Goal: Information Seeking & Learning: Learn about a topic

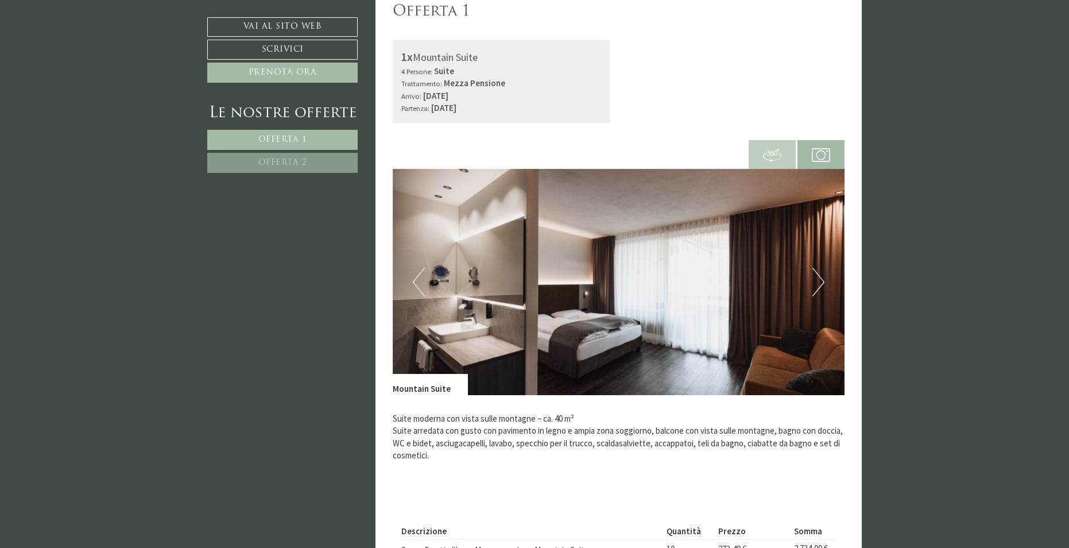
scroll to position [287, 0]
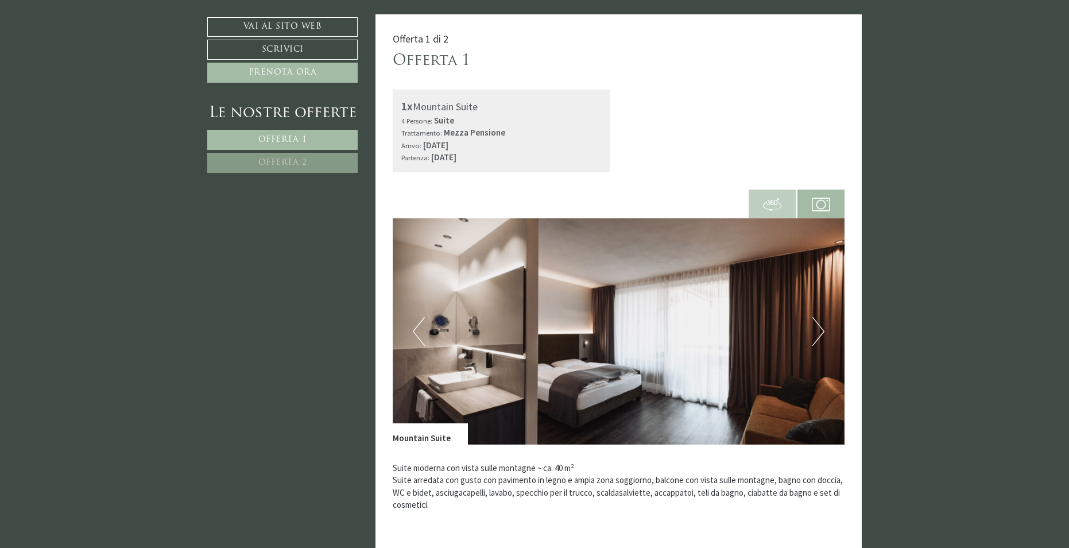
click at [819, 331] on button "Next" at bounding box center [819, 331] width 12 height 29
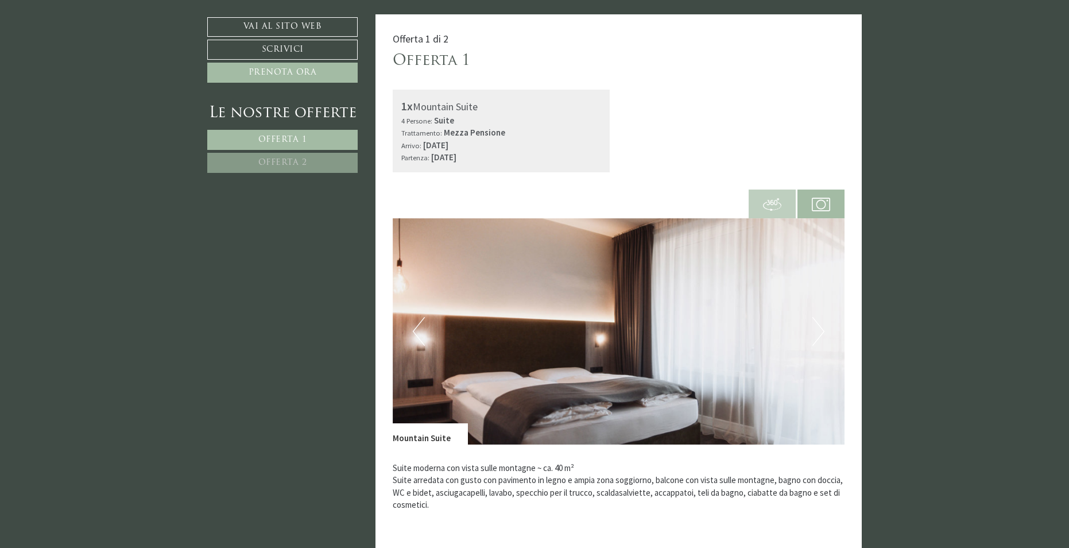
click at [819, 331] on button "Next" at bounding box center [819, 331] width 12 height 29
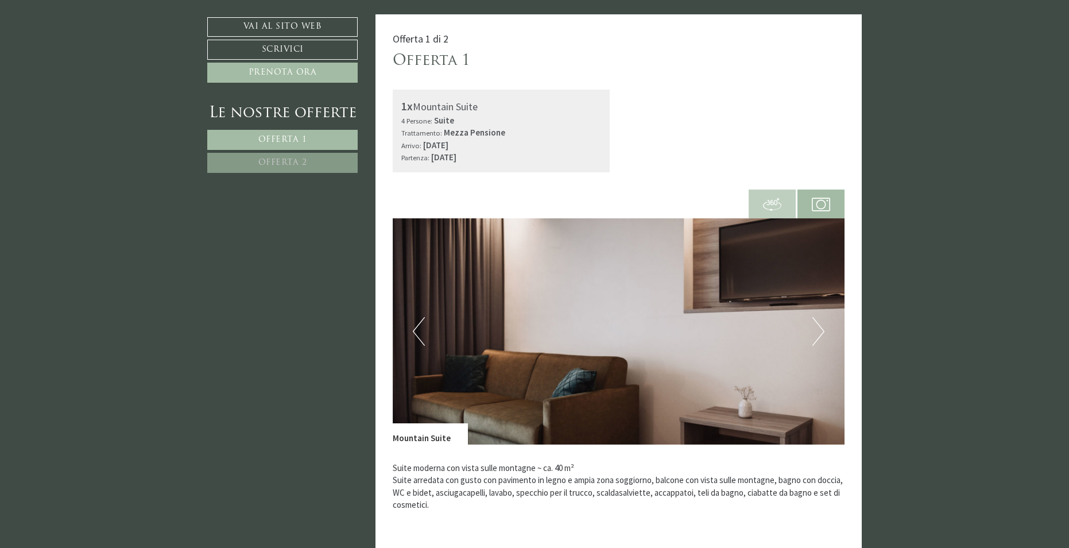
click at [417, 334] on button "Previous" at bounding box center [419, 331] width 12 height 29
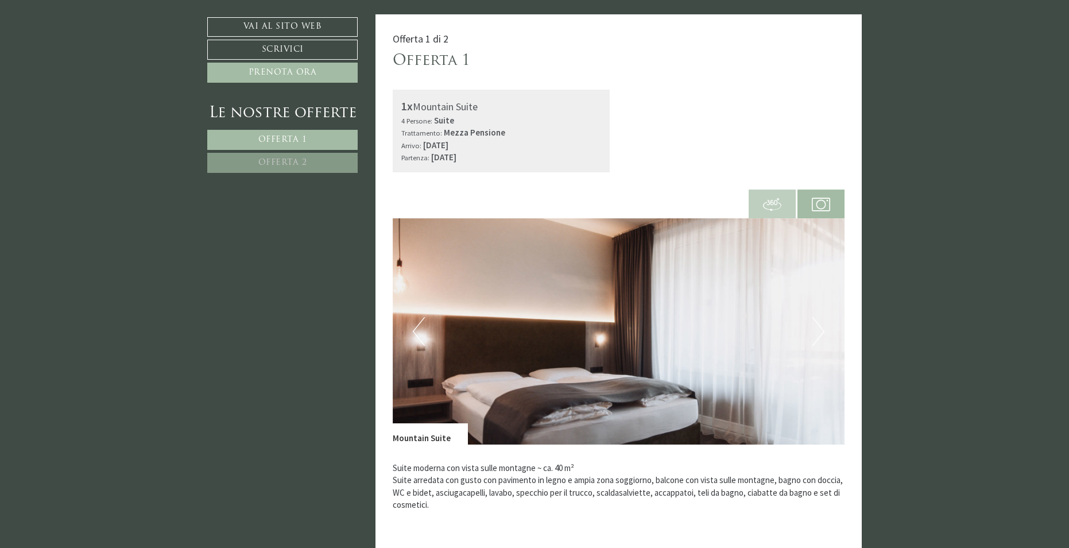
click at [814, 322] on button "Next" at bounding box center [819, 331] width 12 height 29
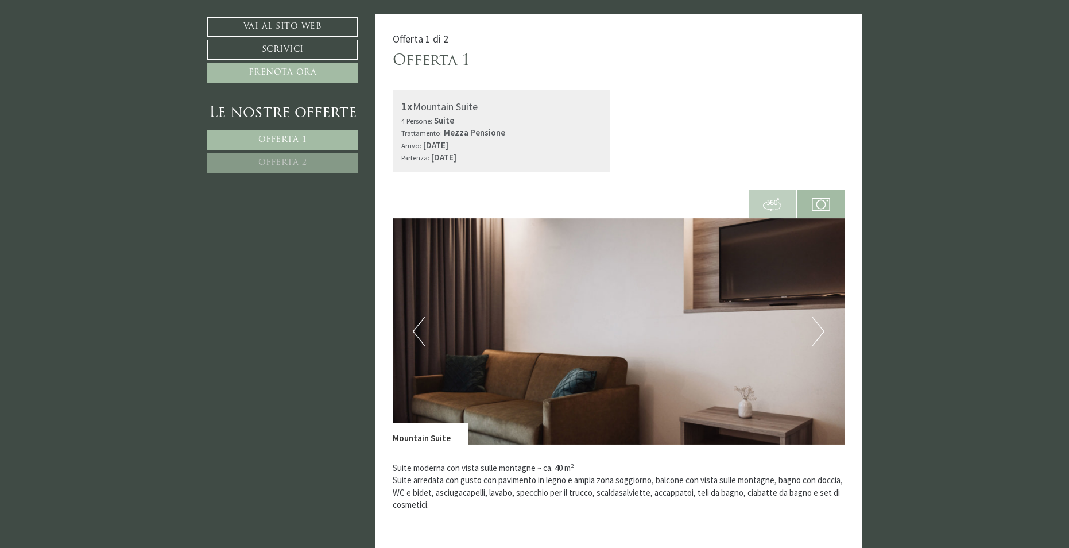
click at [817, 326] on button "Next" at bounding box center [819, 331] width 12 height 29
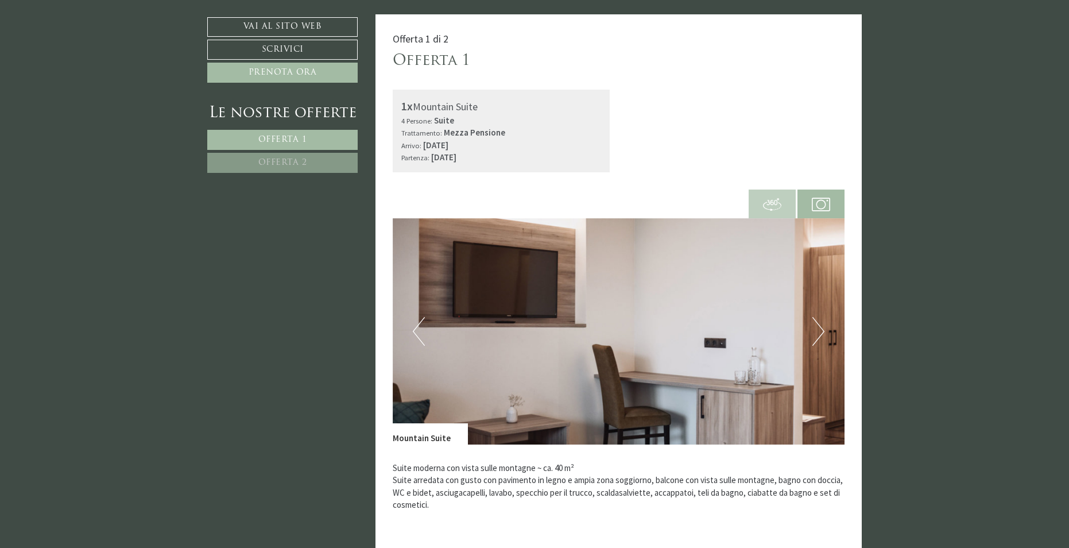
click at [818, 330] on button "Next" at bounding box center [819, 331] width 12 height 29
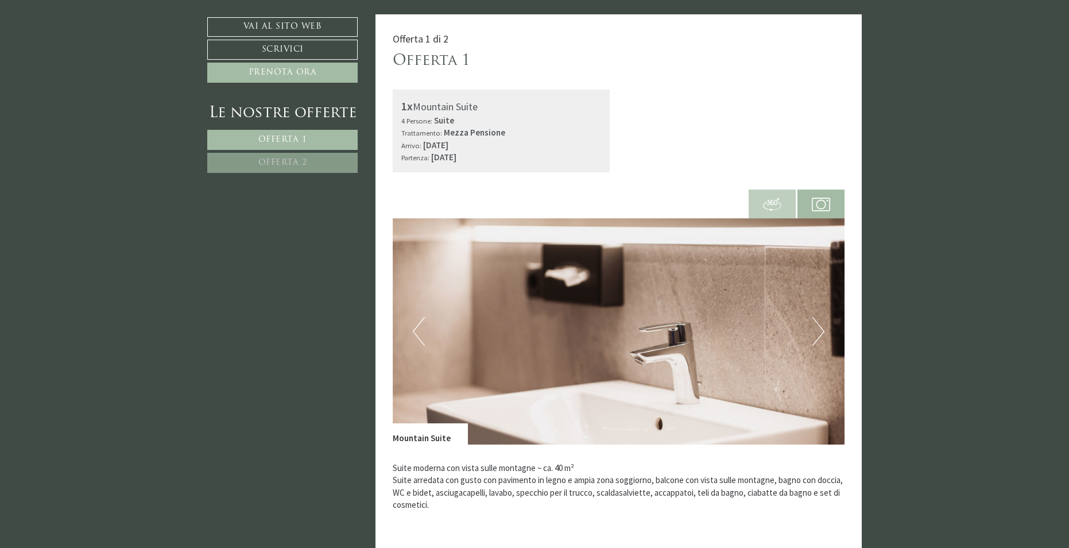
click at [818, 330] on button "Next" at bounding box center [819, 331] width 12 height 29
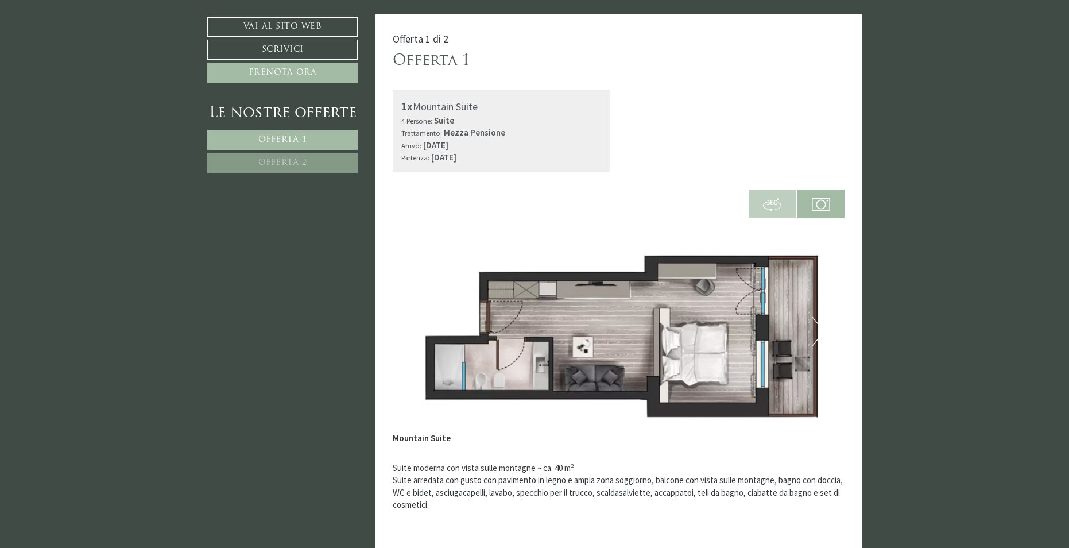
click at [818, 330] on button "Next" at bounding box center [819, 331] width 12 height 29
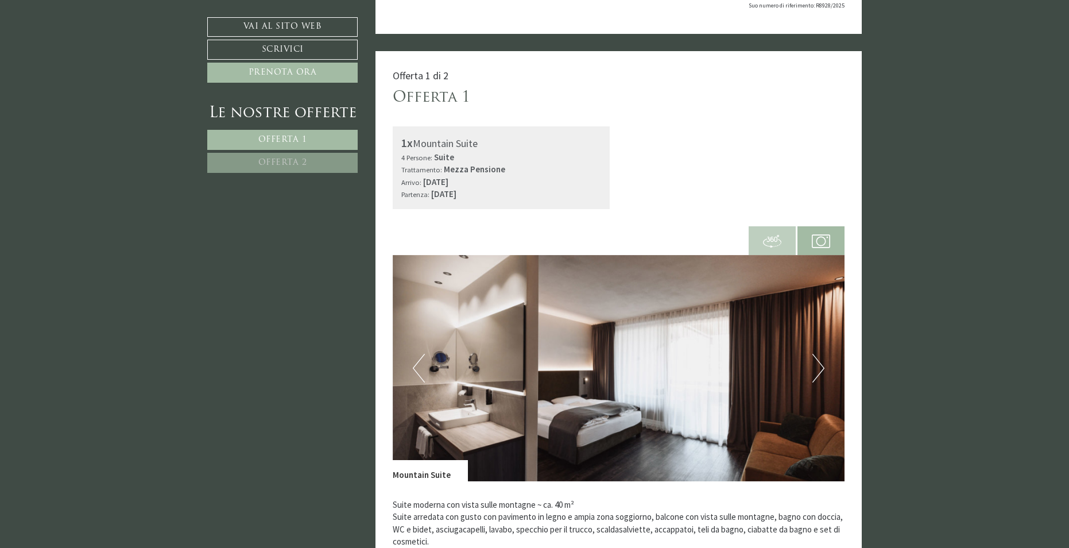
scroll to position [230, 0]
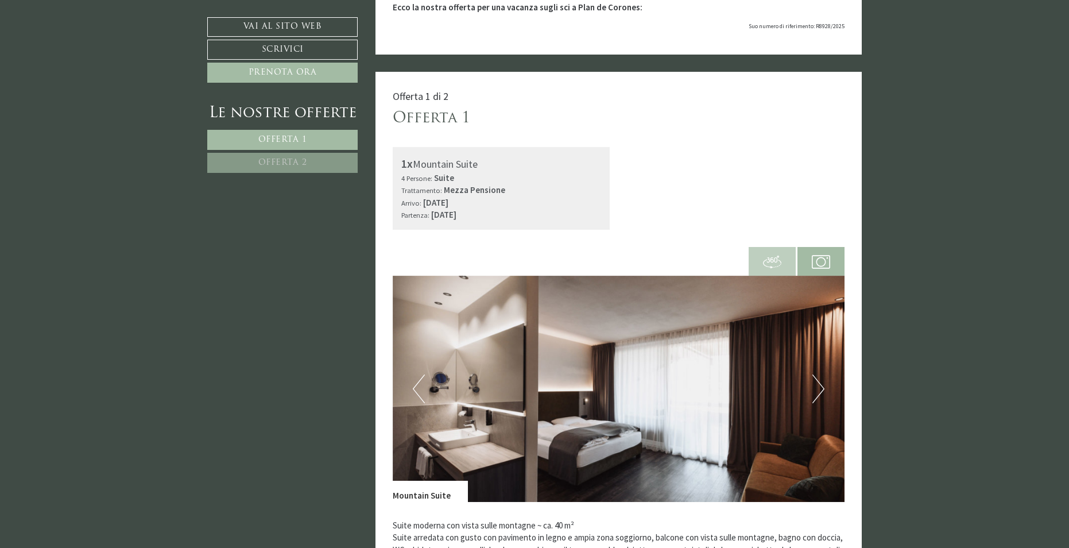
drag, startPoint x: 483, startPoint y: 165, endPoint x: 412, endPoint y: 167, distance: 70.7
click at [412, 167] on div "1x Mountain Suite" at bounding box center [501, 164] width 200 height 17
copy div "Mountain Suite"
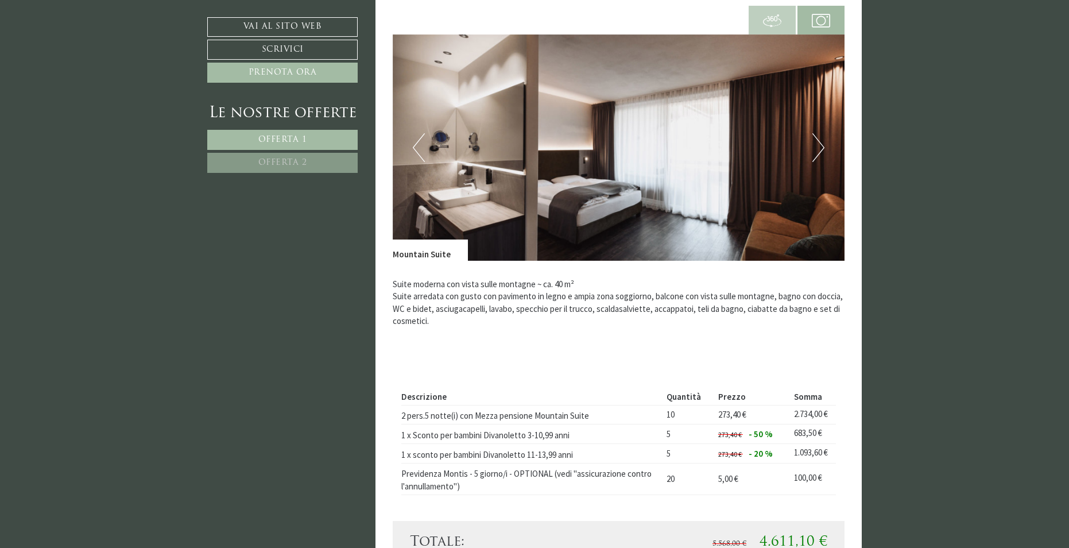
scroll to position [402, 0]
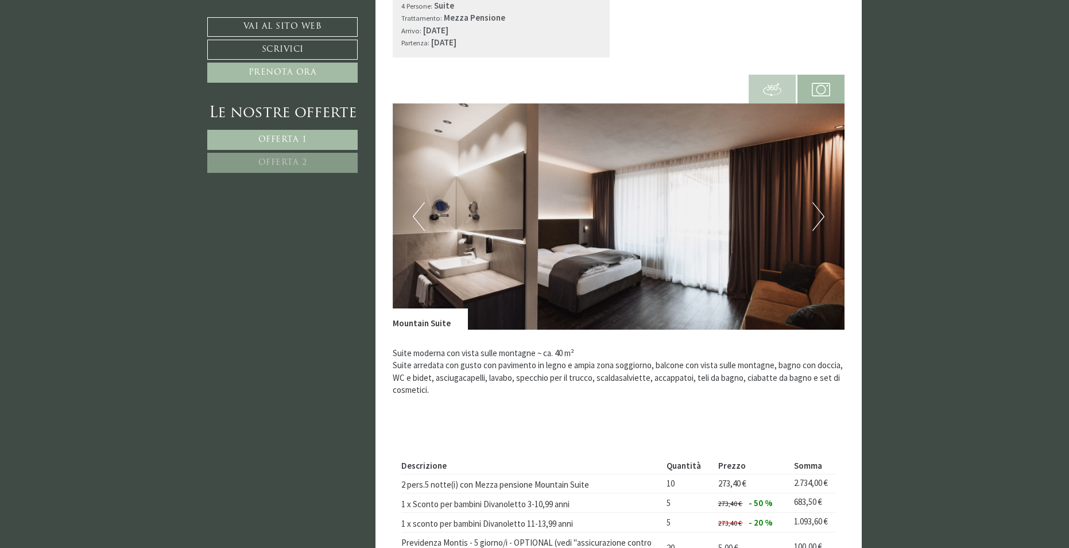
click at [823, 215] on button "Next" at bounding box center [819, 216] width 12 height 29
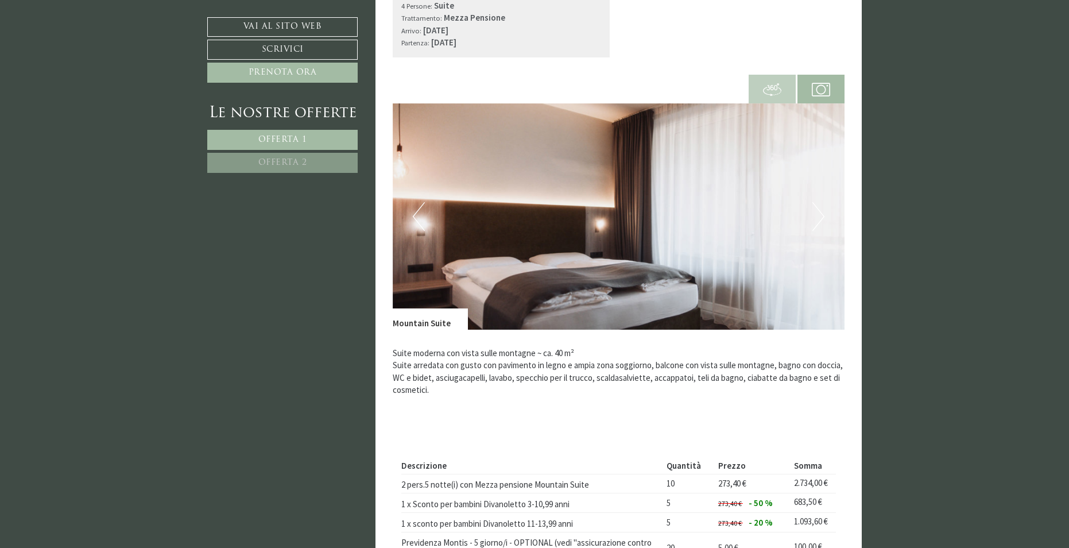
click at [823, 215] on button "Next" at bounding box center [819, 216] width 12 height 29
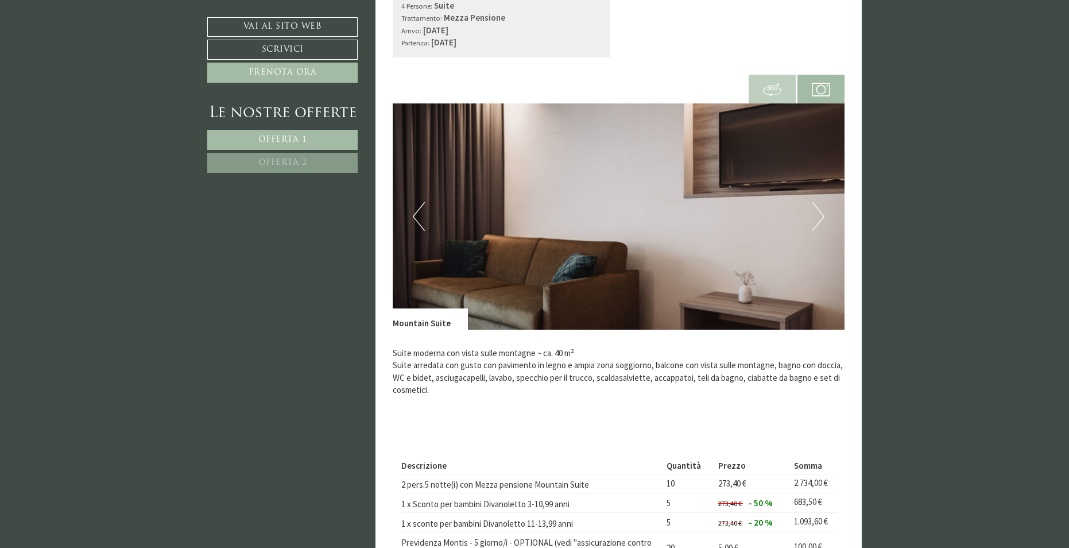
click at [823, 215] on button "Next" at bounding box center [819, 216] width 12 height 29
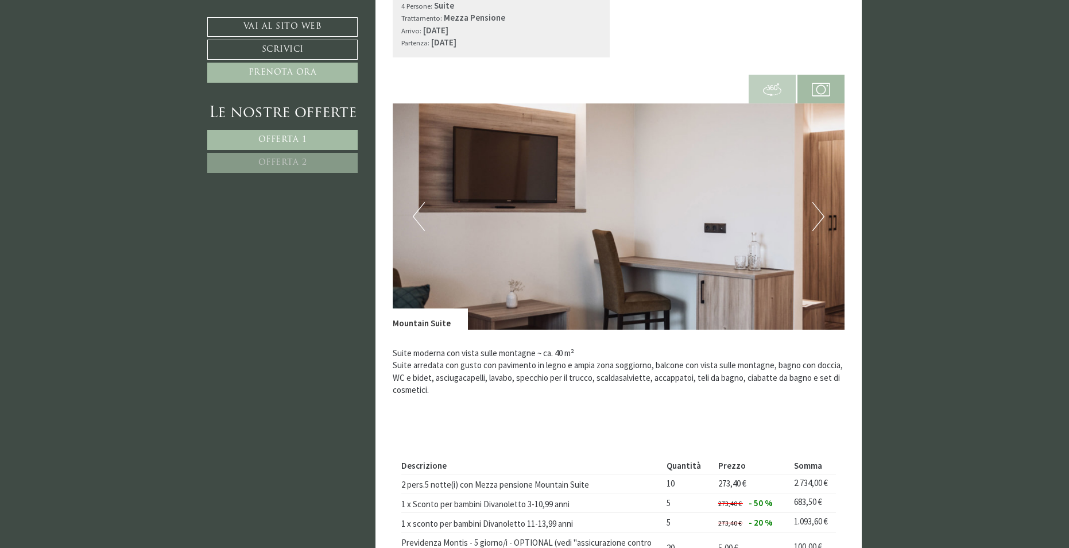
click at [822, 215] on button "Next" at bounding box center [819, 216] width 12 height 29
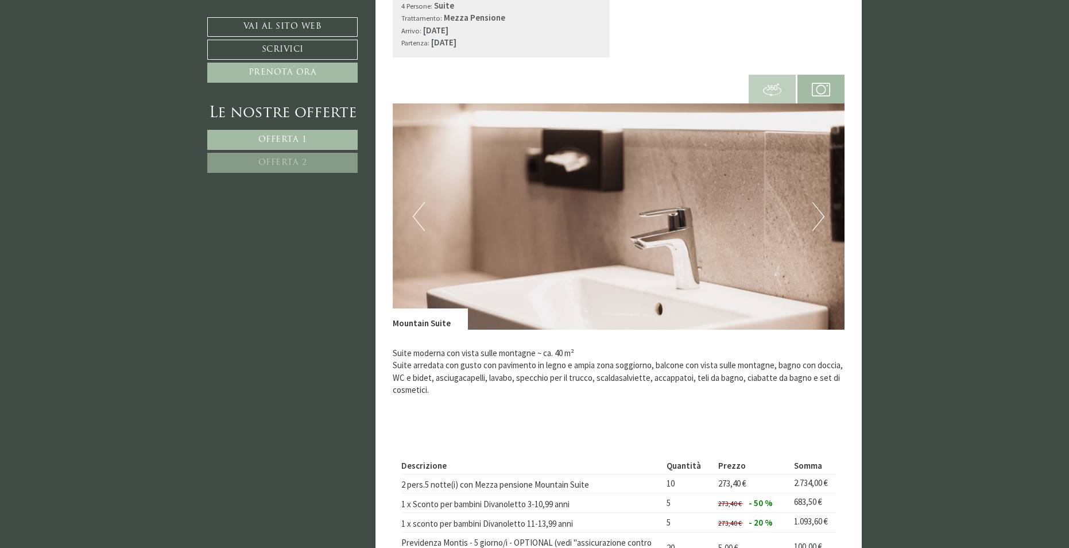
click at [822, 215] on button "Next" at bounding box center [819, 216] width 12 height 29
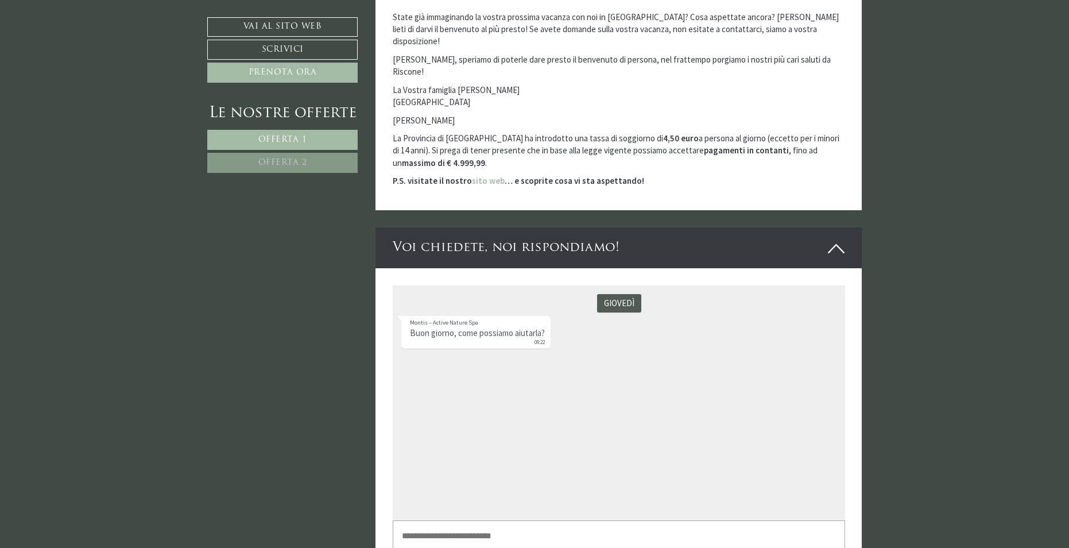
scroll to position [2986, 0]
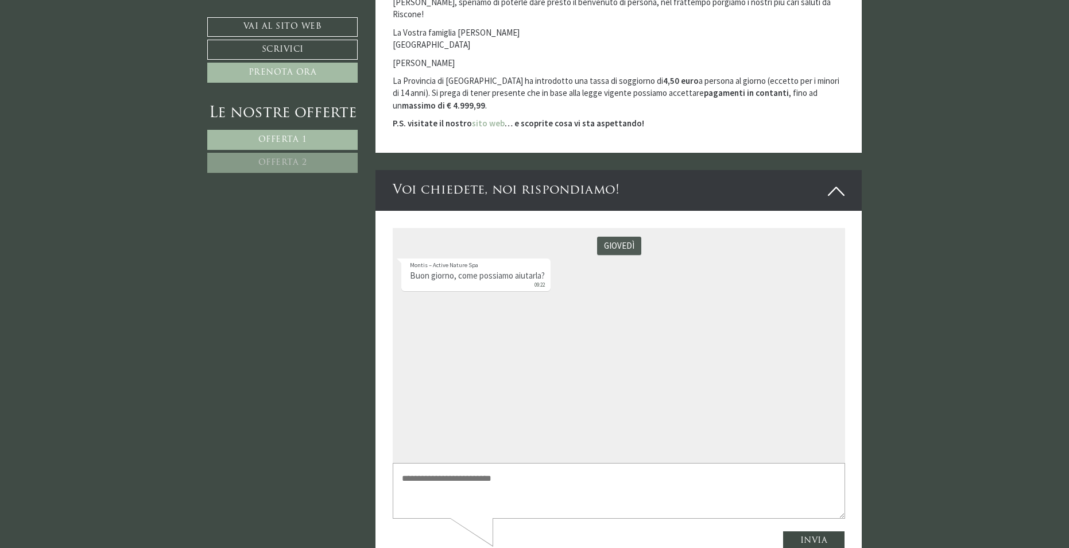
click at [523, 467] on textarea at bounding box center [618, 490] width 453 height 55
click at [602, 479] on textarea "**********" at bounding box center [618, 490] width 453 height 55
click at [676, 473] on textarea "**********" at bounding box center [618, 490] width 453 height 55
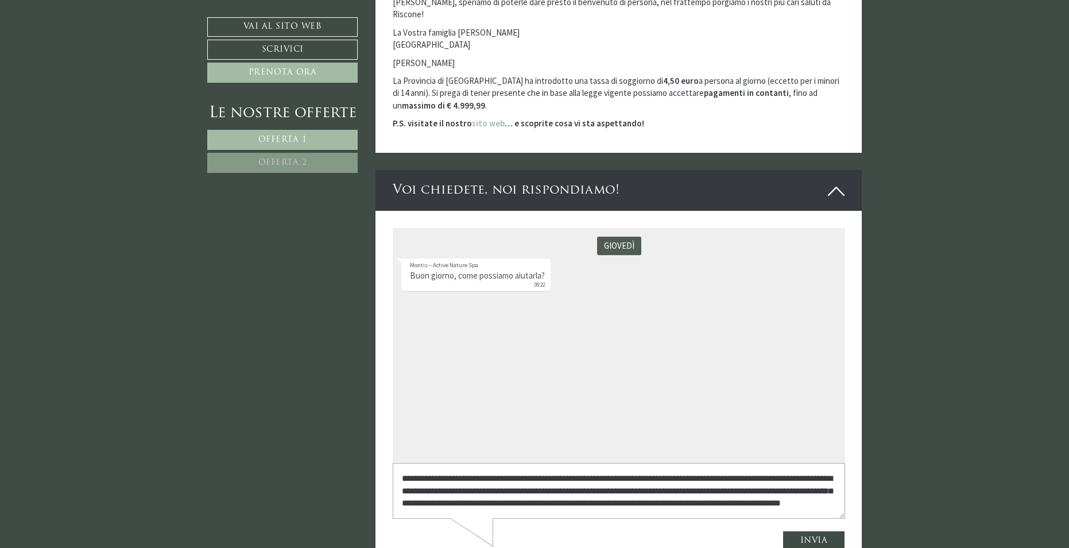
type textarea "**********"
click at [830, 539] on button "Invia" at bounding box center [813, 541] width 63 height 20
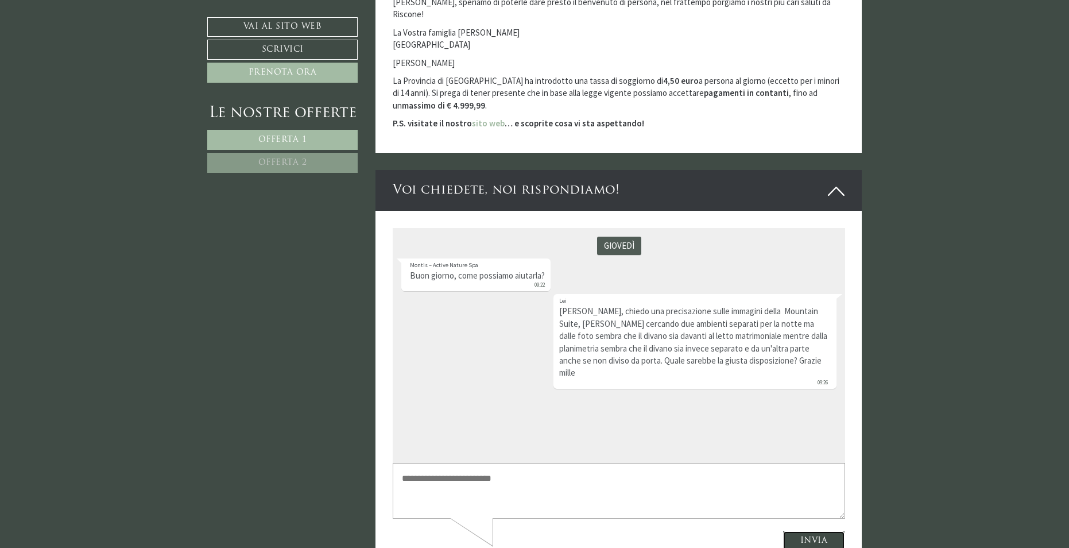
scroll to position [2929, 0]
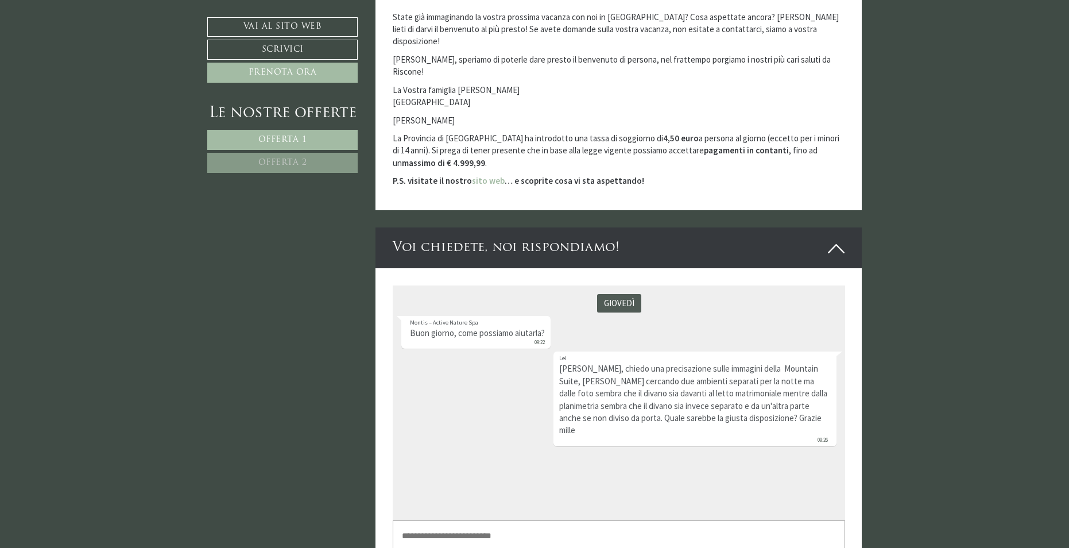
click at [699, 468] on div "giovedì Montis – Active Nature Spa Buon giorno, come possiamo aiutarla? 09:22 […" at bounding box center [618, 402] width 453 height 235
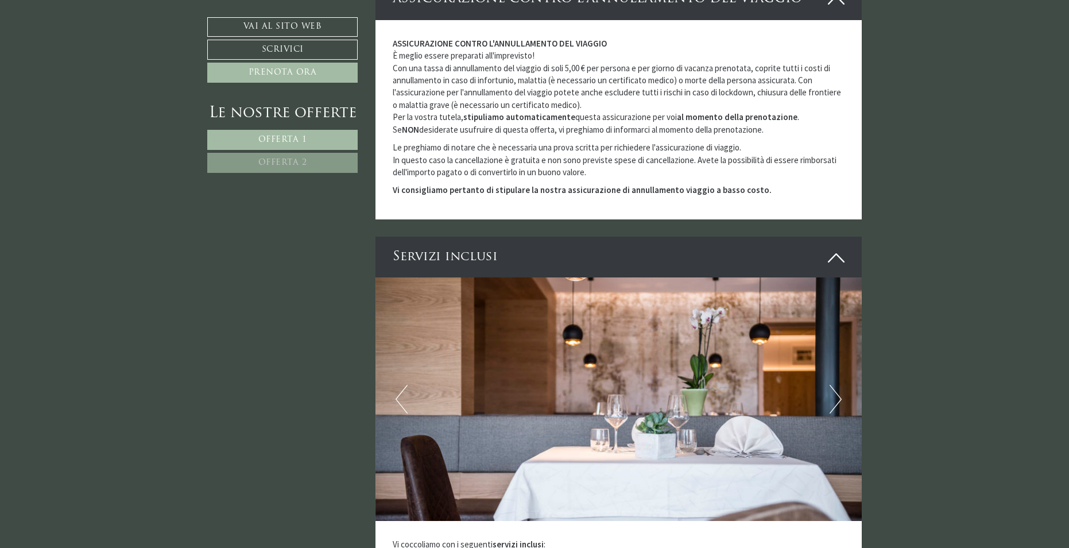
scroll to position [2182, 0]
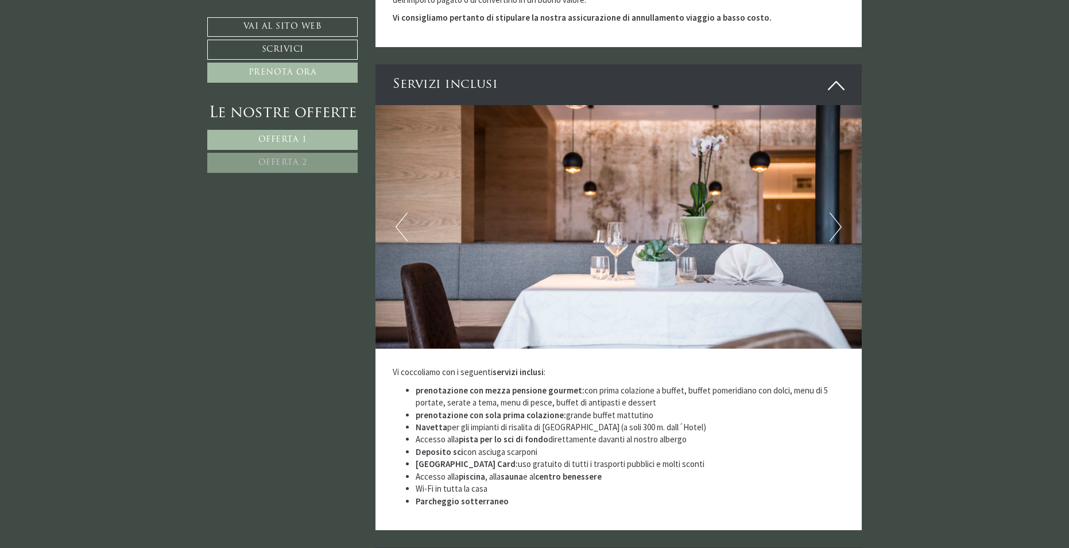
click at [826, 216] on img at bounding box center [619, 226] width 487 height 243
click at [841, 216] on button "Next" at bounding box center [836, 226] width 12 height 29
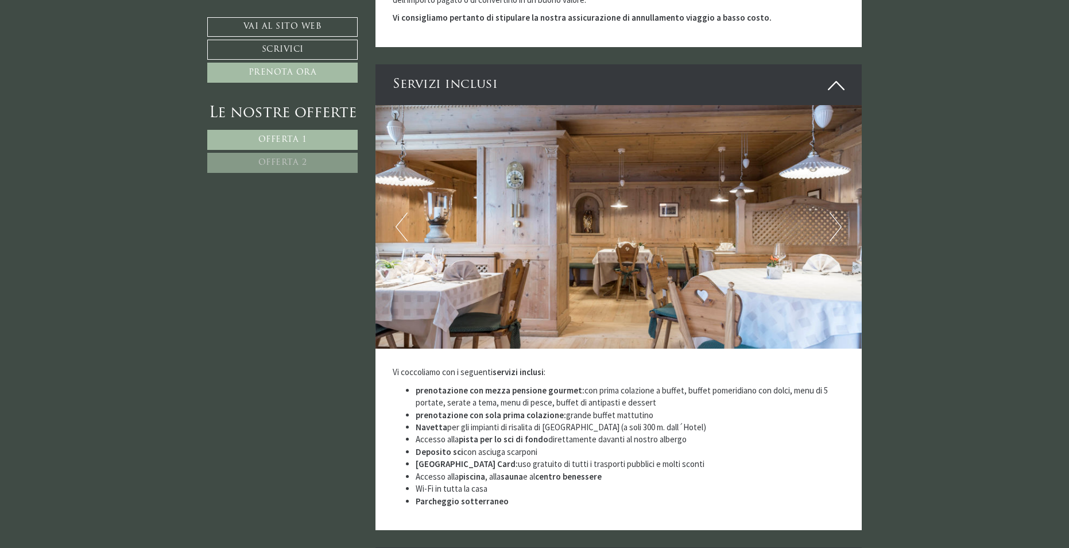
click at [841, 216] on button "Next" at bounding box center [836, 226] width 12 height 29
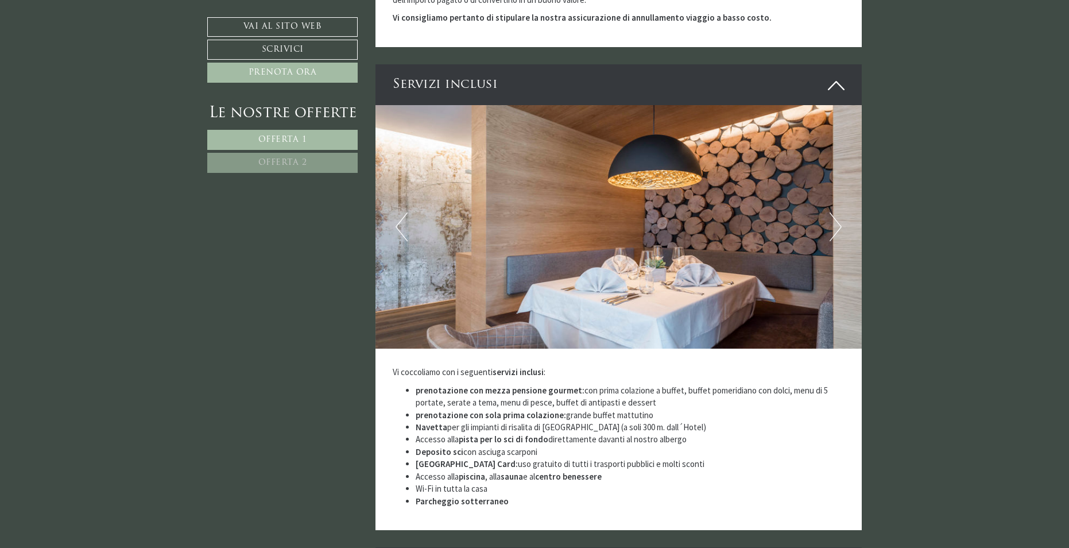
click at [841, 216] on button "Next" at bounding box center [836, 226] width 12 height 29
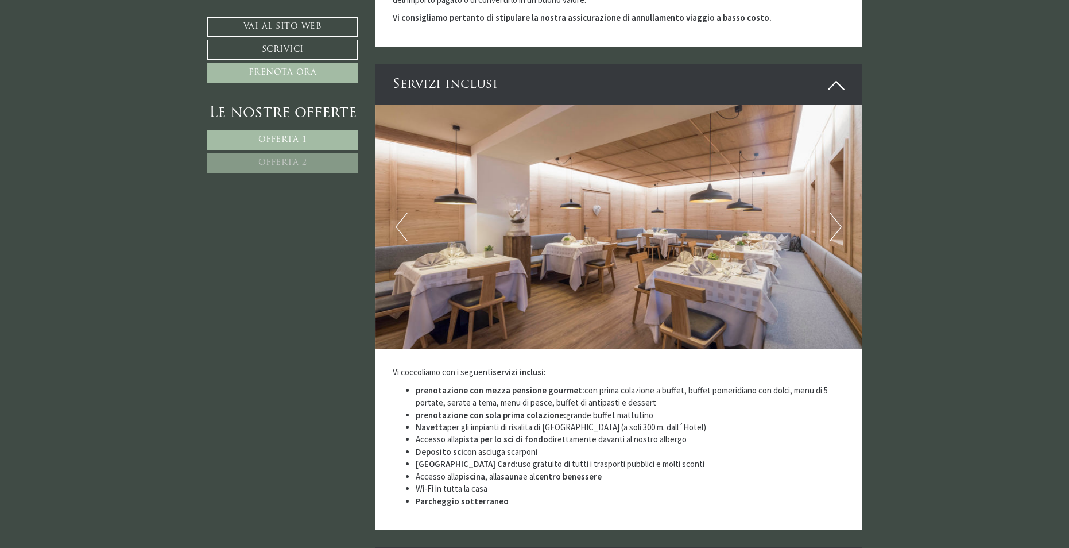
click at [841, 216] on button "Next" at bounding box center [836, 226] width 12 height 29
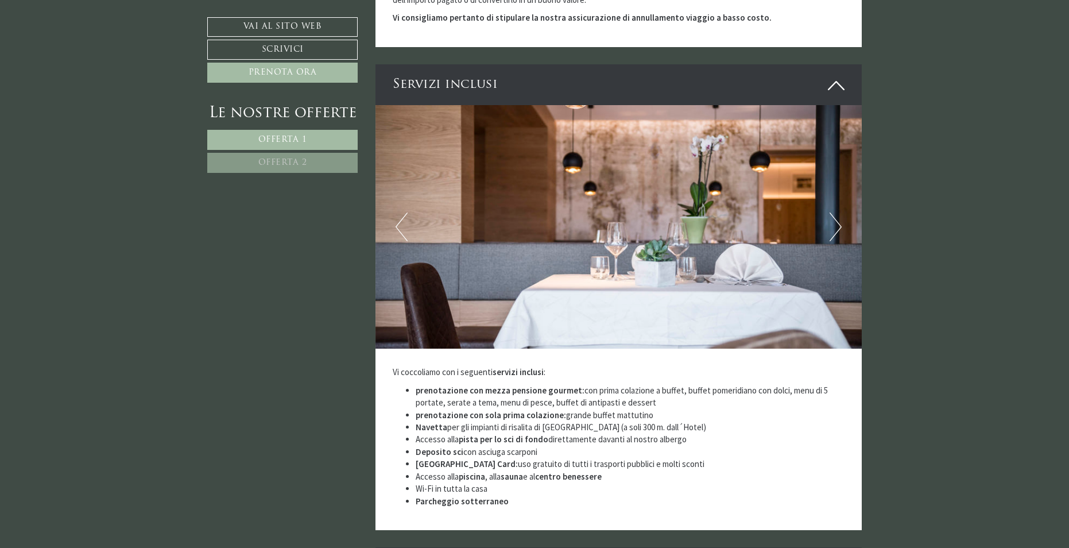
click at [841, 216] on button "Next" at bounding box center [836, 226] width 12 height 29
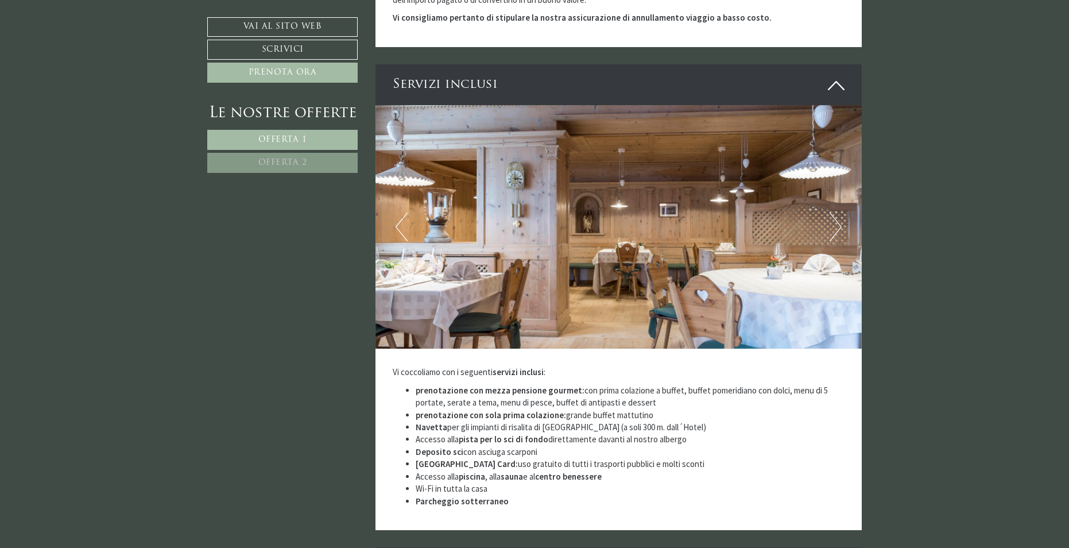
click at [841, 216] on button "Next" at bounding box center [836, 226] width 12 height 29
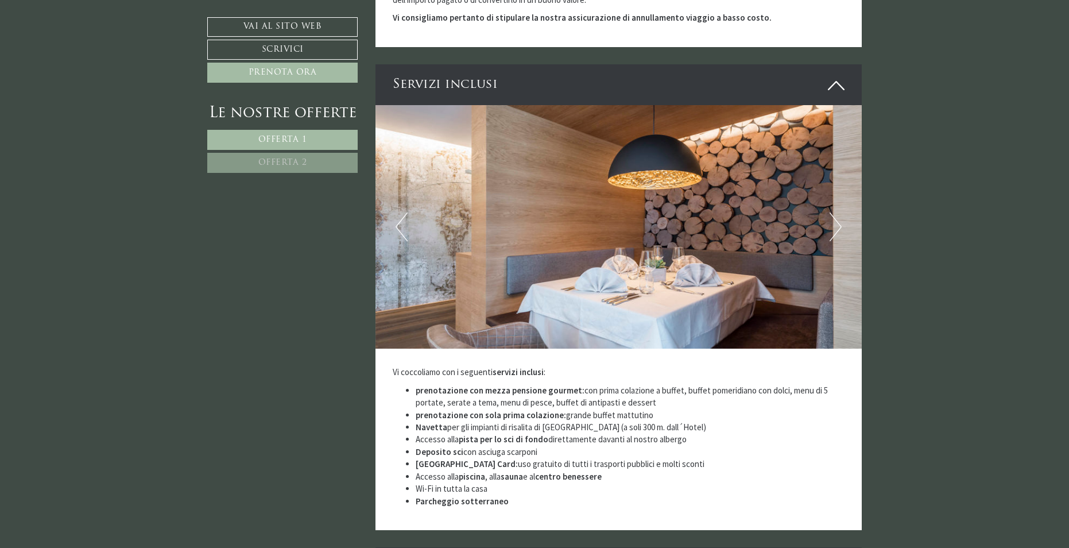
click at [841, 216] on button "Next" at bounding box center [836, 226] width 12 height 29
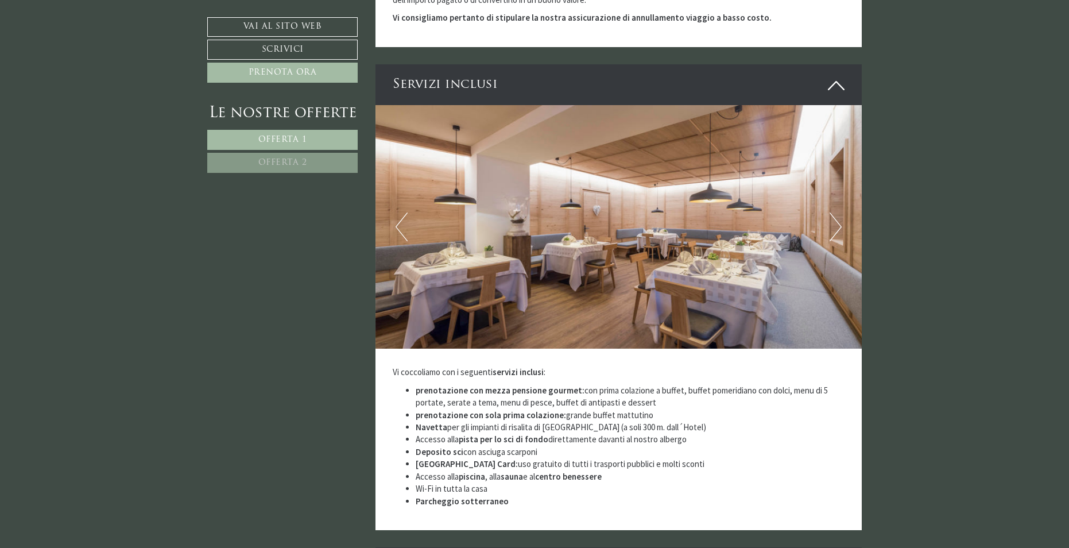
click at [840, 216] on button "Next" at bounding box center [836, 226] width 12 height 29
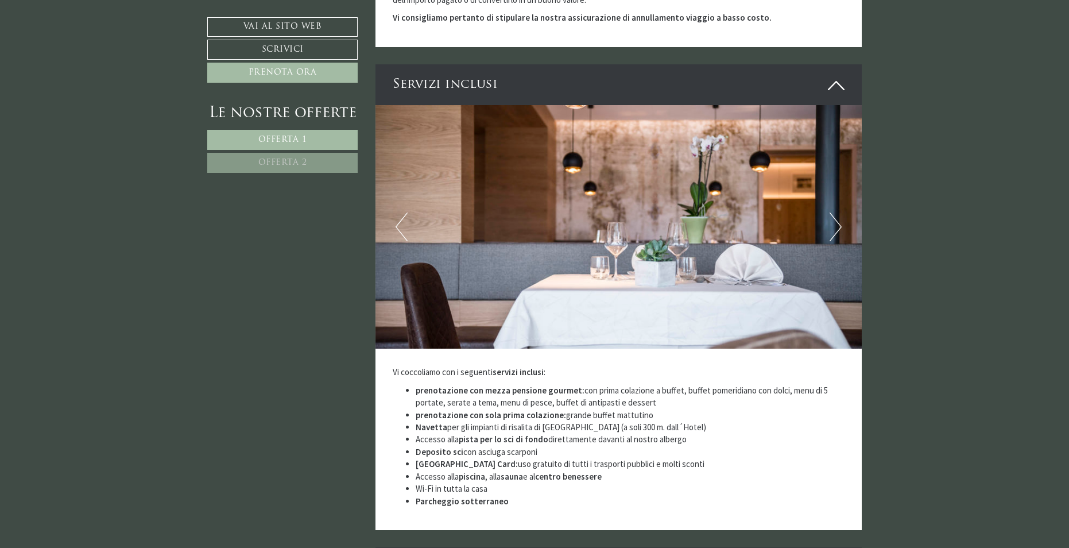
click at [840, 216] on button "Next" at bounding box center [836, 226] width 12 height 29
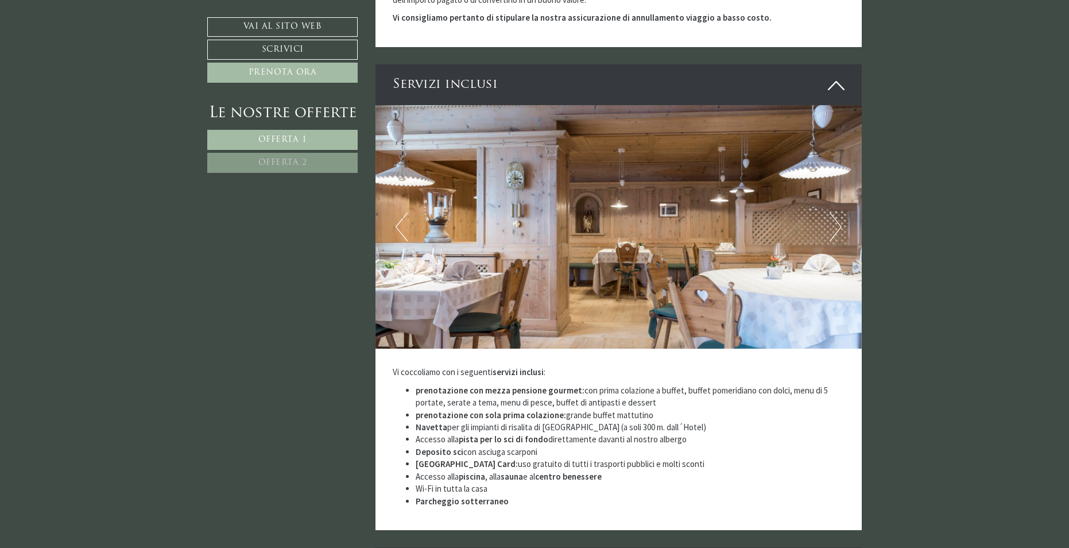
click at [840, 216] on button "Next" at bounding box center [836, 226] width 12 height 29
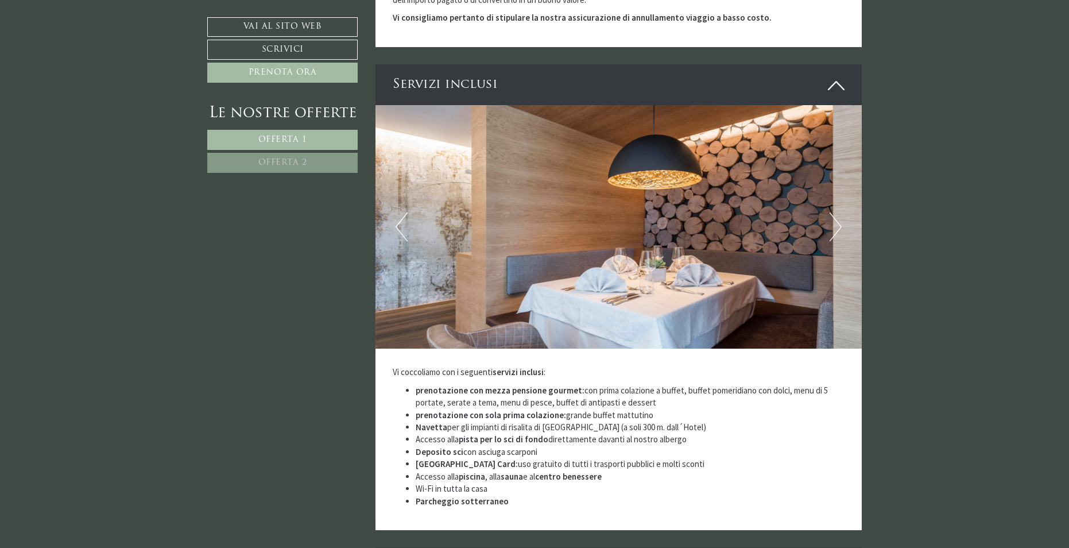
click at [839, 216] on button "Next" at bounding box center [836, 226] width 12 height 29
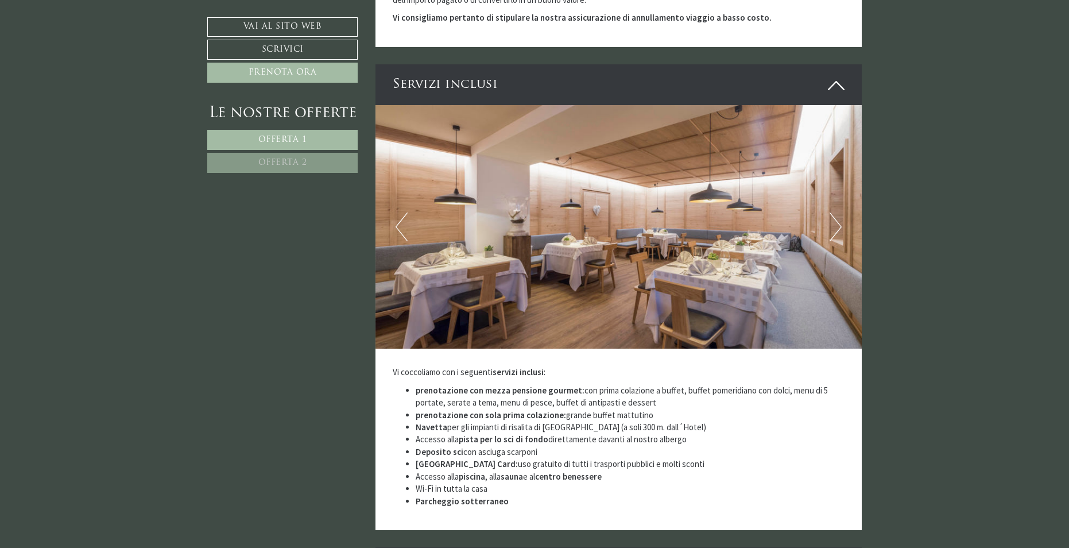
click at [838, 218] on button "Next" at bounding box center [836, 226] width 12 height 29
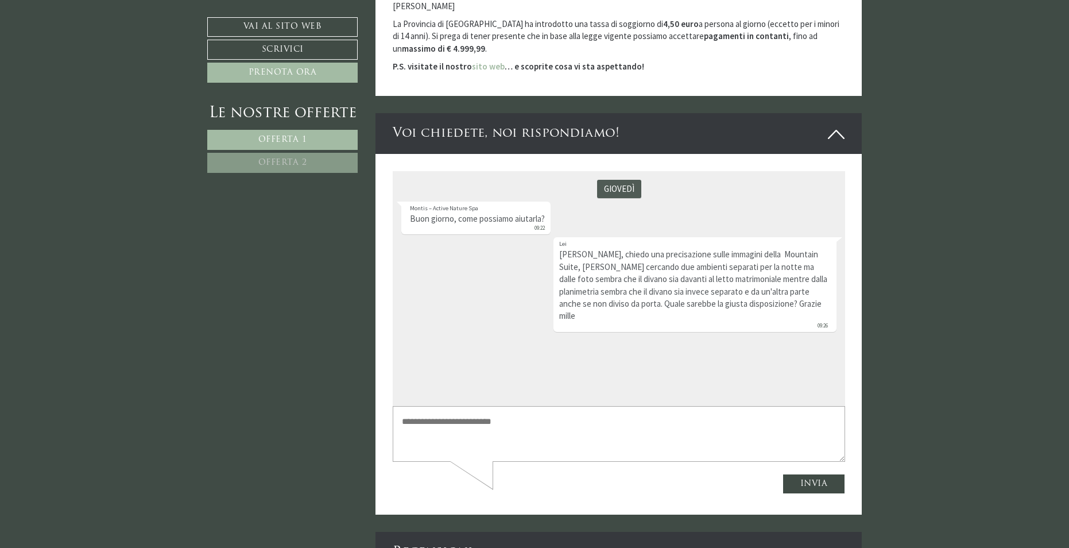
scroll to position [3044, 0]
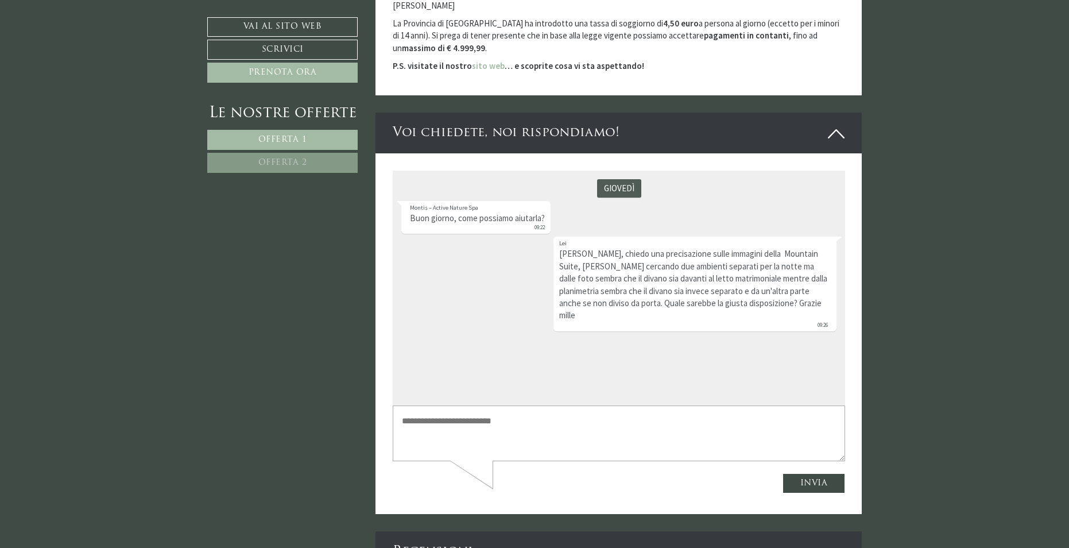
click at [467, 450] on textarea at bounding box center [618, 432] width 453 height 55
click at [649, 430] on textarea at bounding box center [618, 432] width 453 height 55
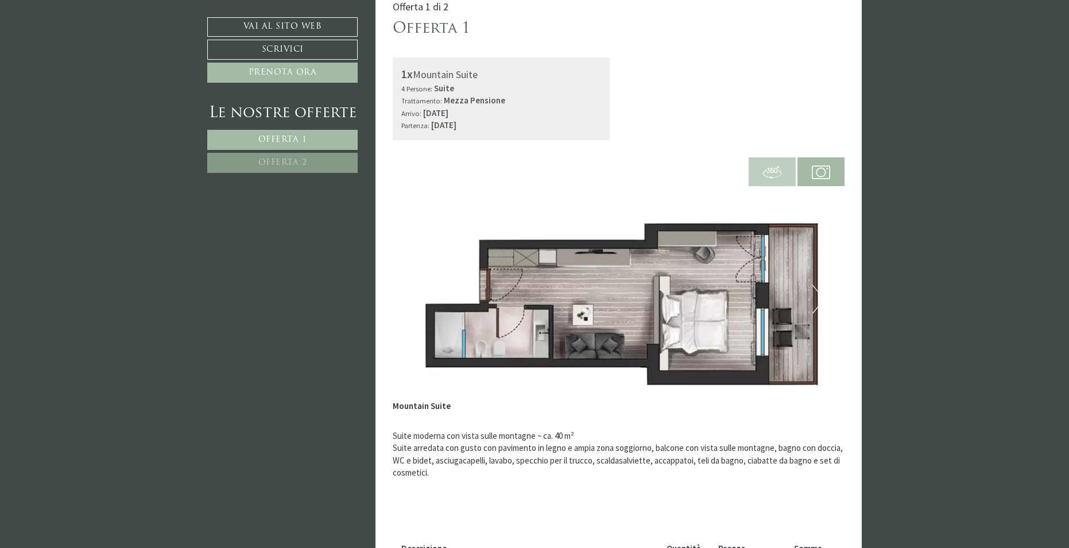
scroll to position [287, 0]
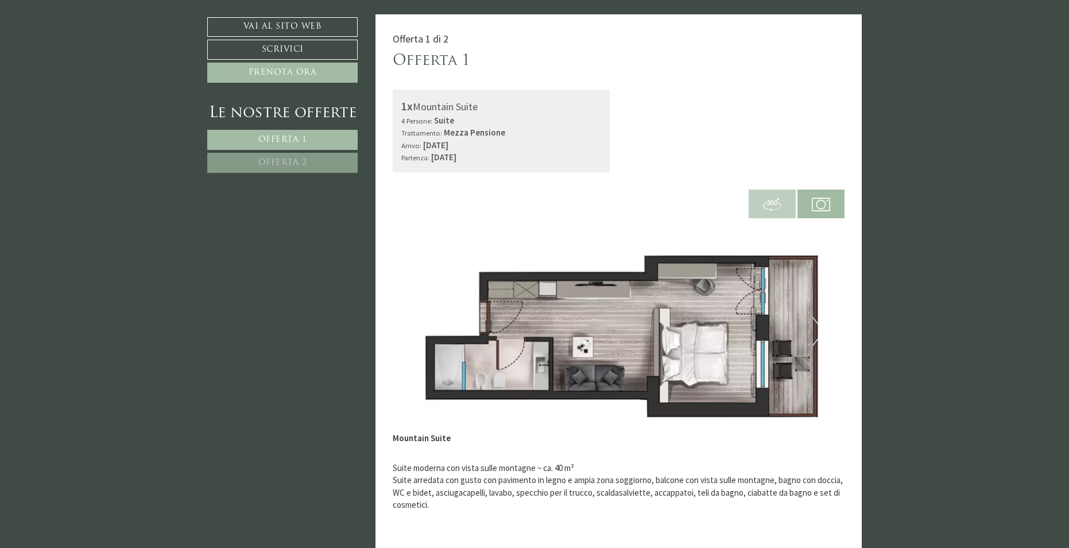
click at [616, 230] on img at bounding box center [619, 331] width 453 height 226
click at [811, 326] on img at bounding box center [619, 331] width 453 height 226
click at [814, 326] on button "Next" at bounding box center [819, 331] width 12 height 29
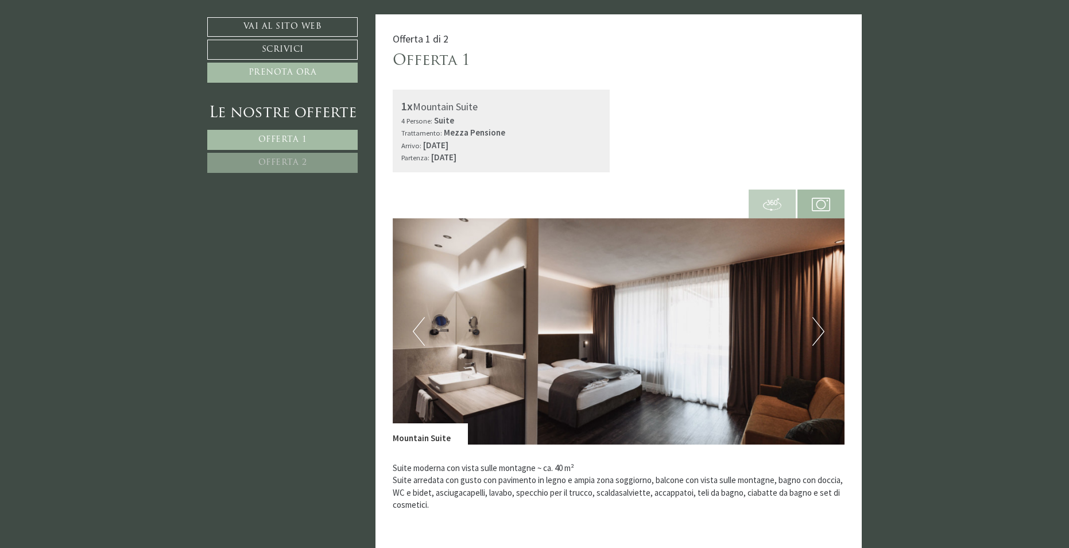
click at [820, 324] on button "Next" at bounding box center [819, 331] width 12 height 29
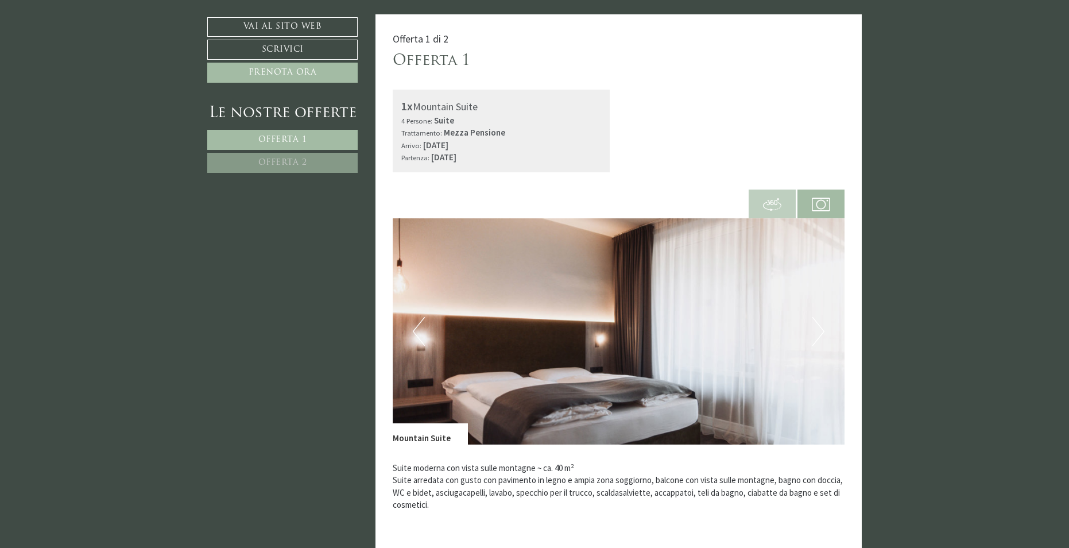
click at [818, 325] on button "Next" at bounding box center [819, 331] width 12 height 29
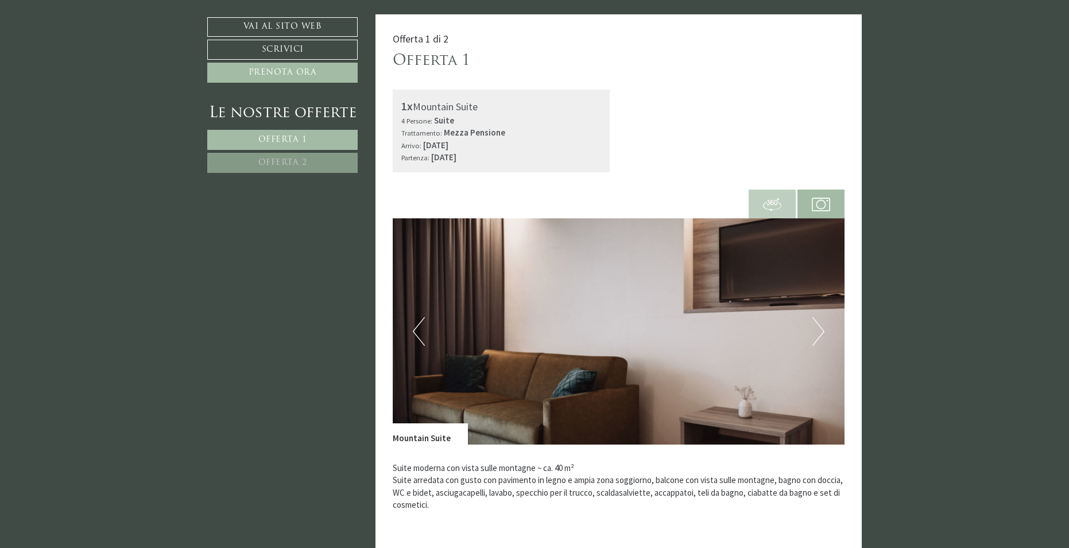
click at [818, 325] on button "Next" at bounding box center [819, 331] width 12 height 29
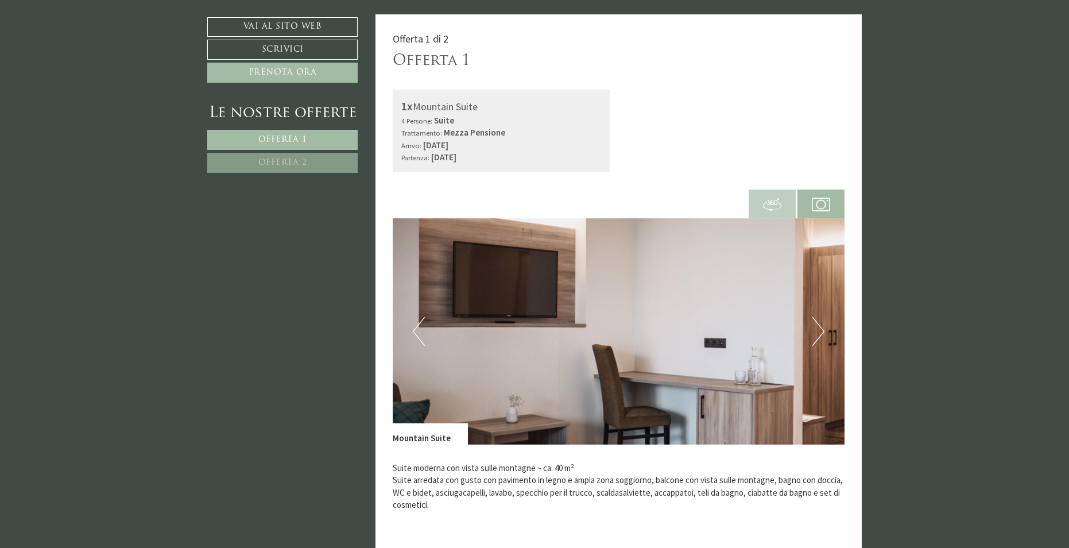
click at [818, 325] on button "Next" at bounding box center [819, 331] width 12 height 29
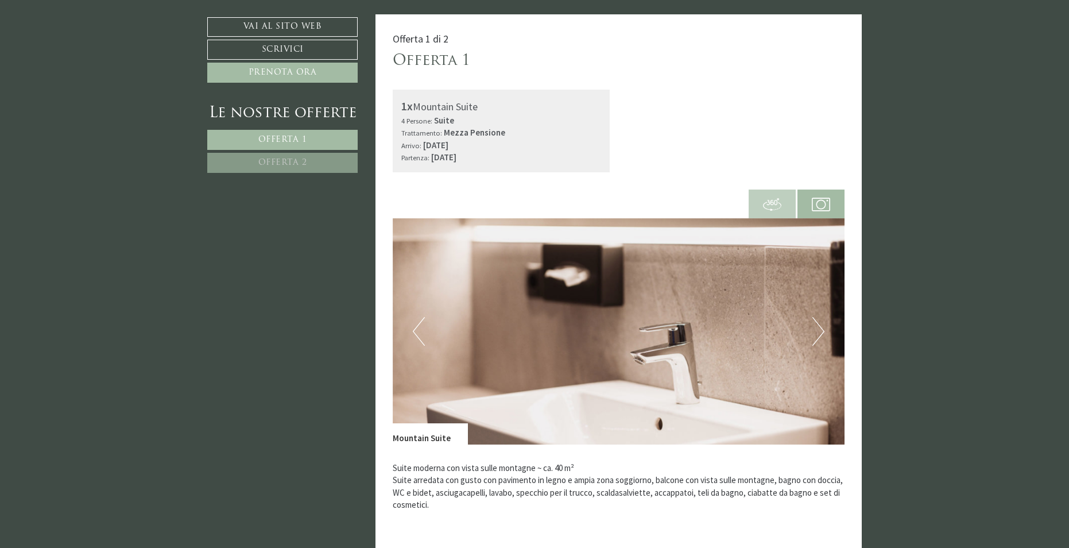
click at [818, 325] on button "Next" at bounding box center [819, 331] width 12 height 29
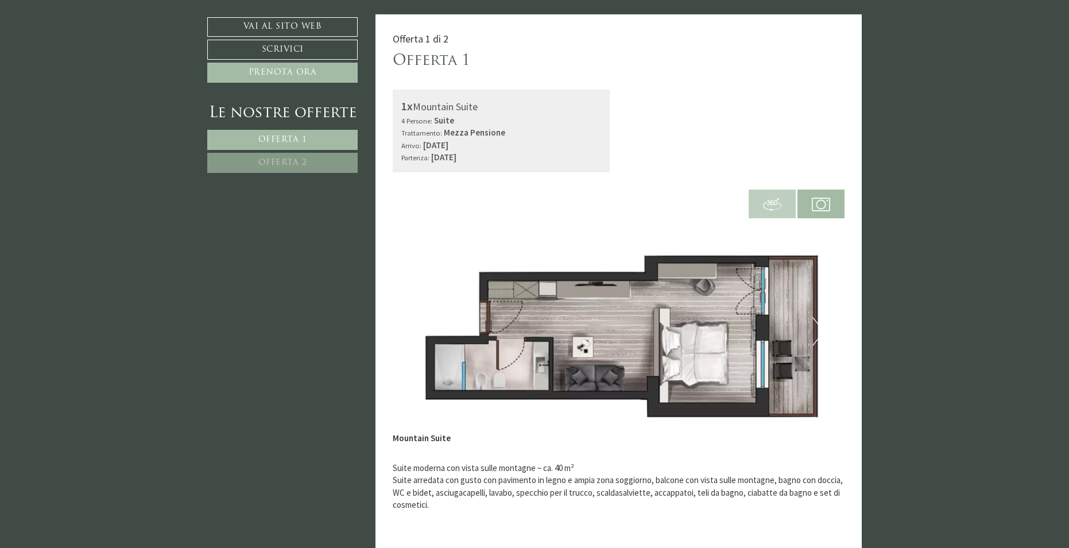
click at [818, 325] on button "Next" at bounding box center [819, 331] width 12 height 29
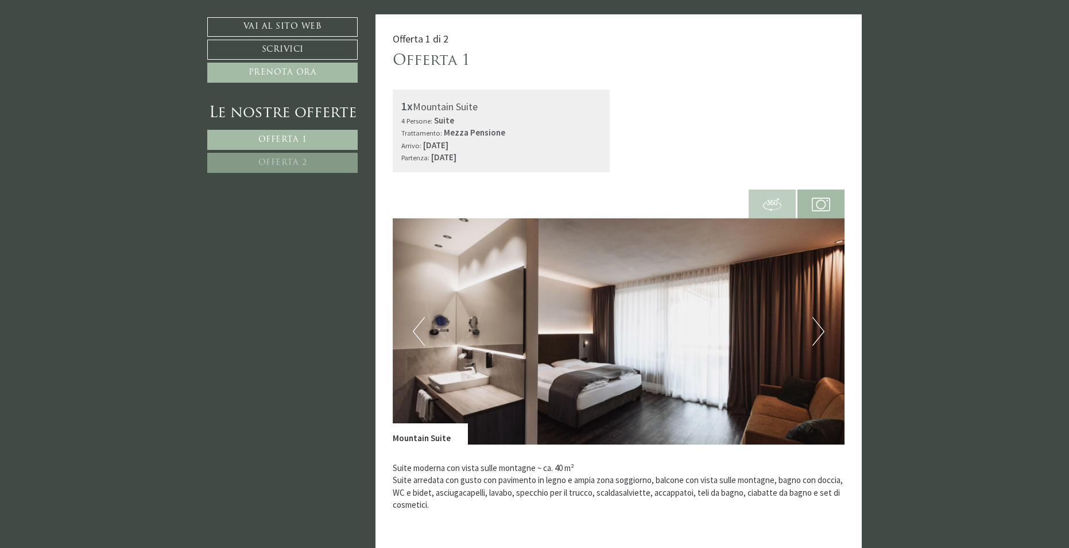
click at [818, 325] on button "Next" at bounding box center [819, 331] width 12 height 29
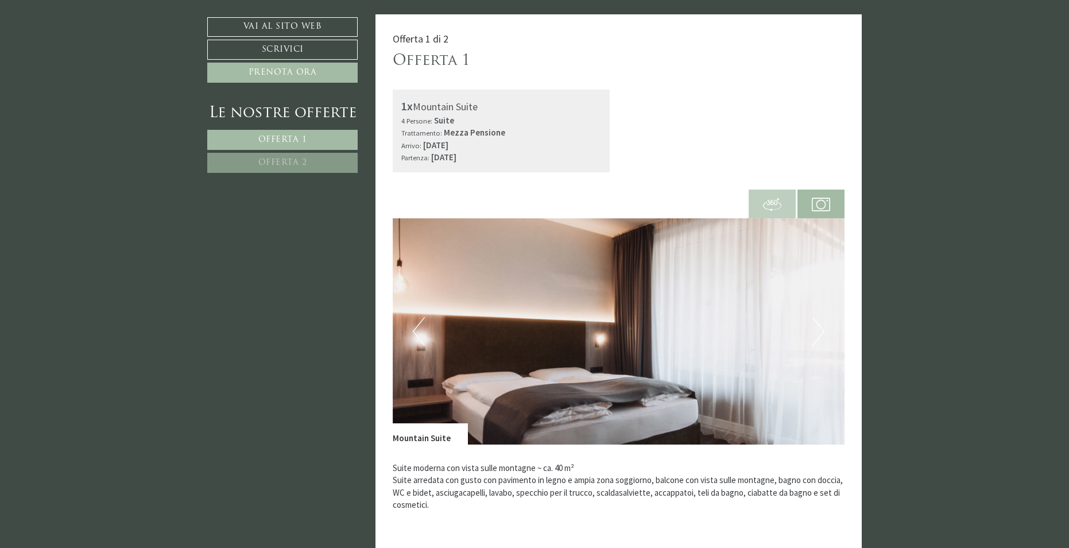
click at [818, 325] on button "Next" at bounding box center [819, 331] width 12 height 29
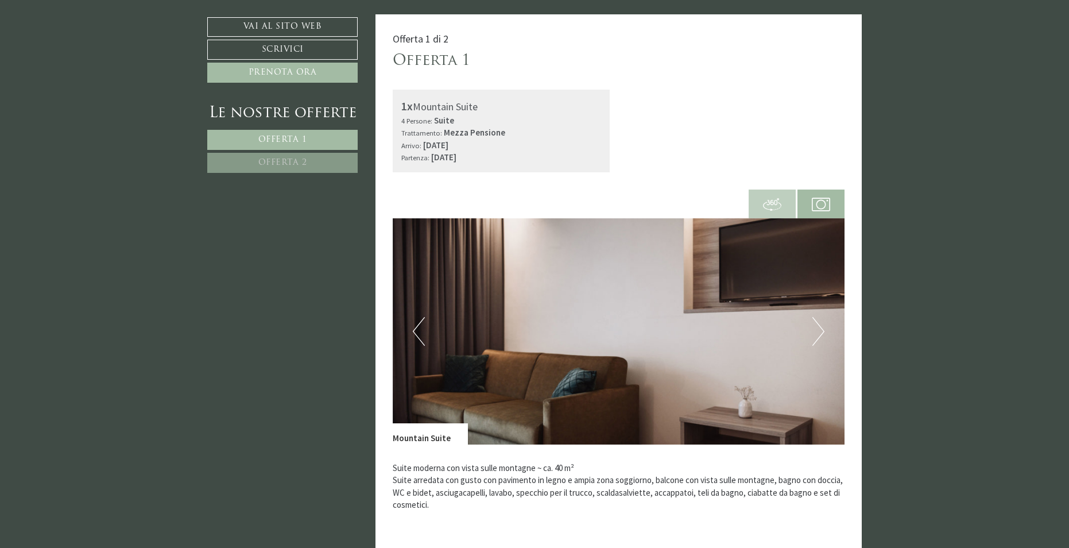
click at [818, 325] on button "Next" at bounding box center [819, 331] width 12 height 29
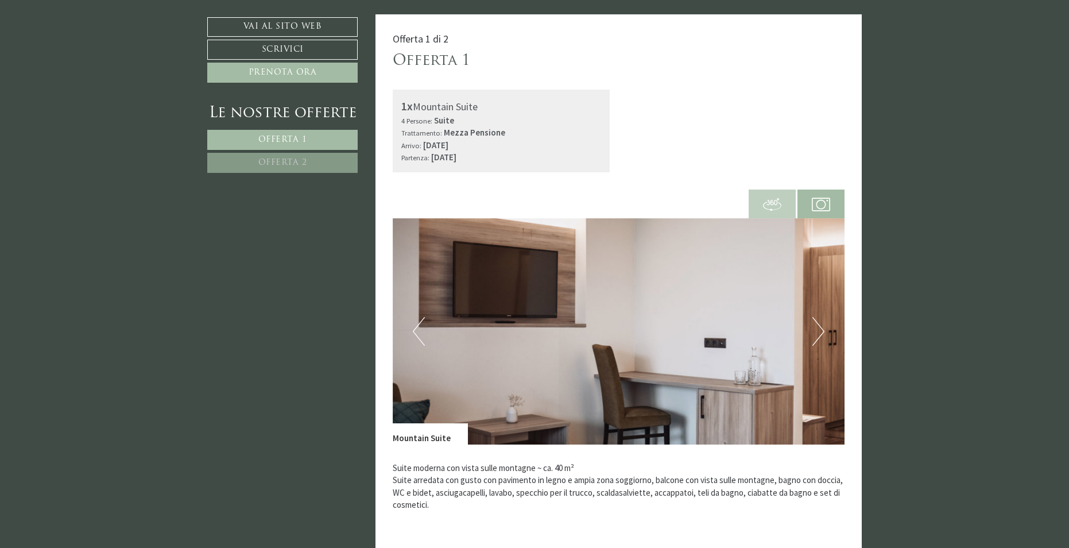
click at [818, 325] on button "Next" at bounding box center [819, 331] width 12 height 29
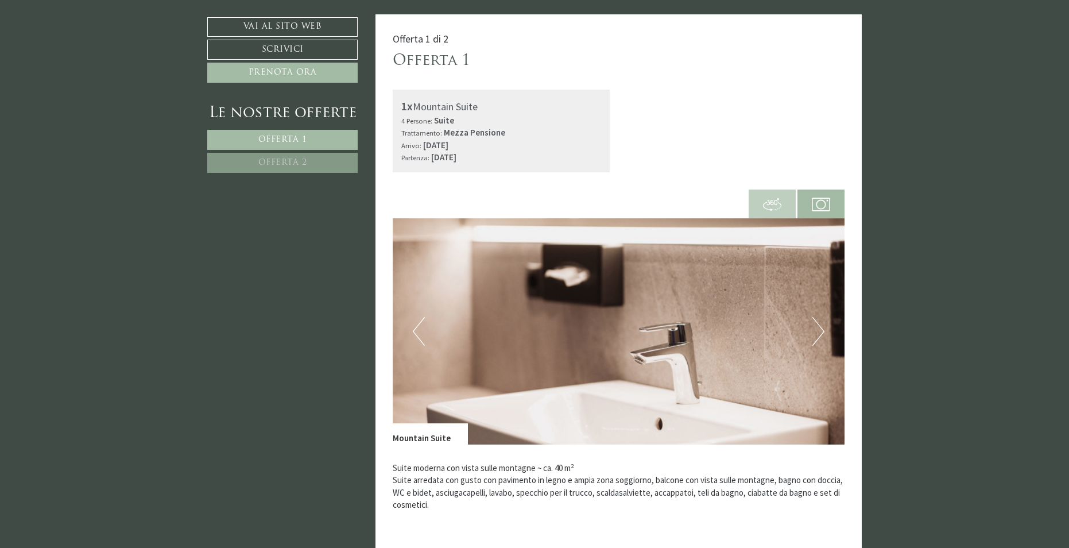
click at [818, 325] on button "Next" at bounding box center [819, 331] width 12 height 29
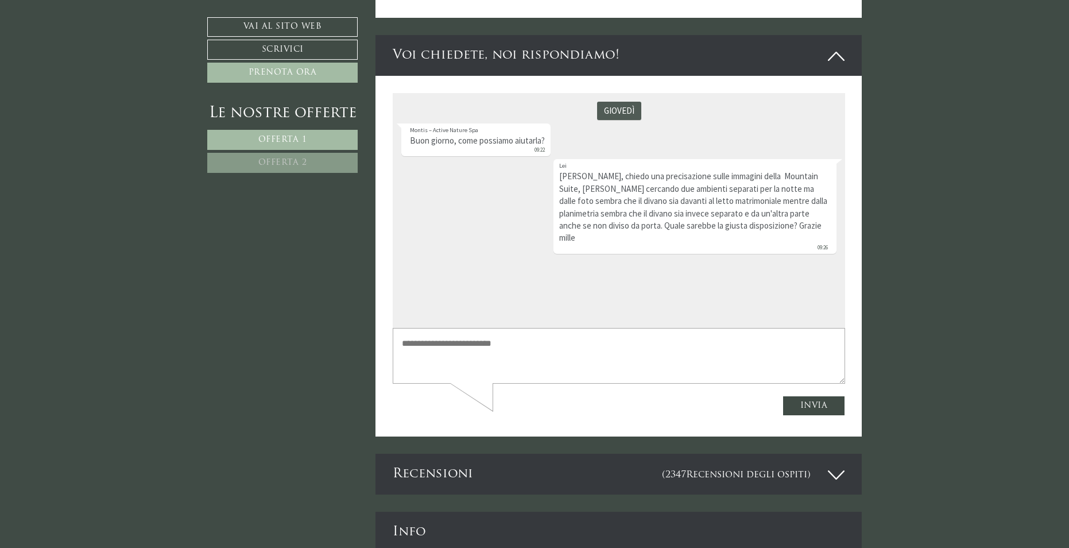
scroll to position [3044, 0]
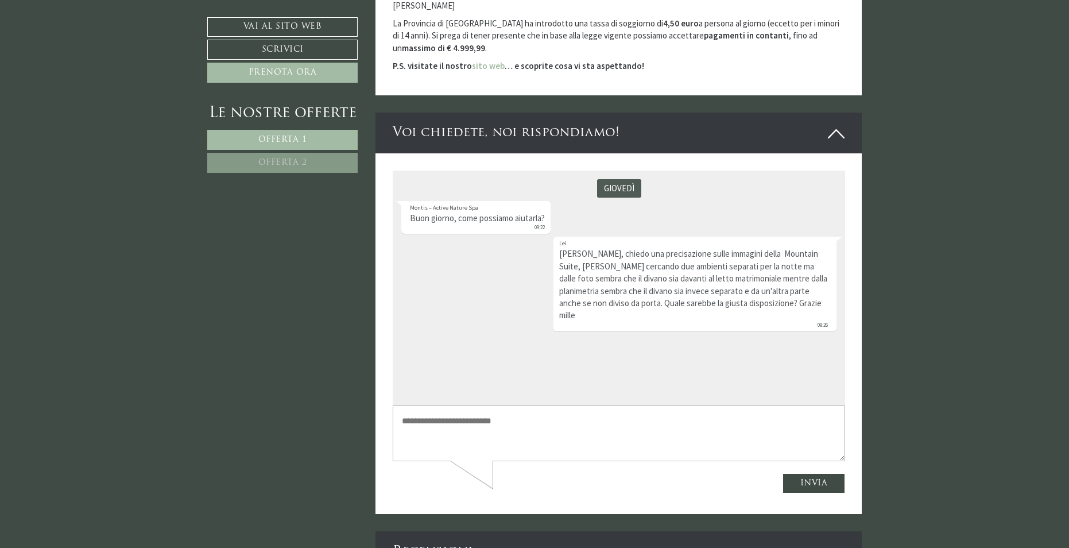
click at [655, 423] on textarea at bounding box center [618, 432] width 453 height 55
type textarea "*"
type textarea "**********"
click at [818, 486] on button "Invia" at bounding box center [813, 483] width 63 height 20
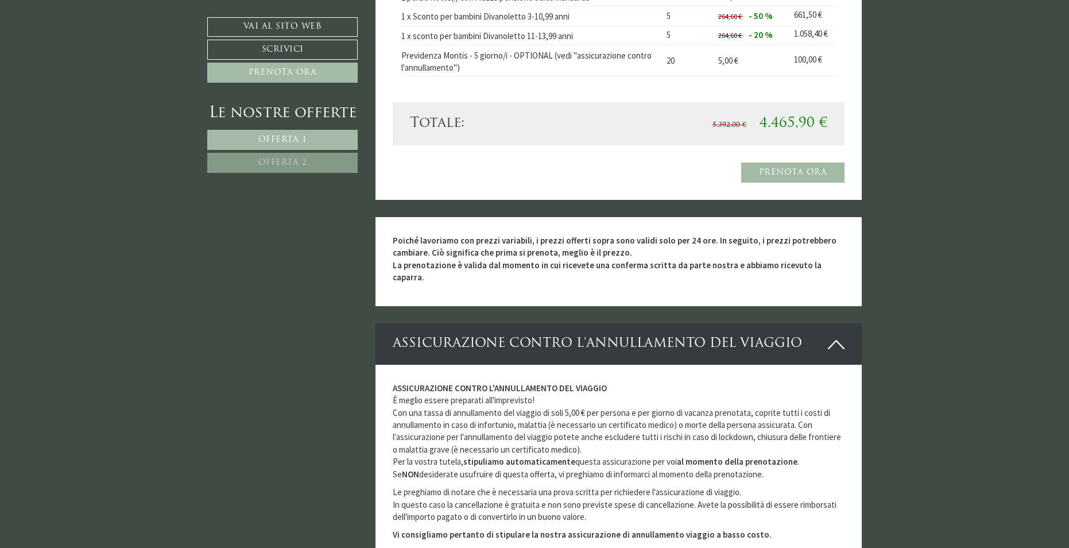
scroll to position [2010, 0]
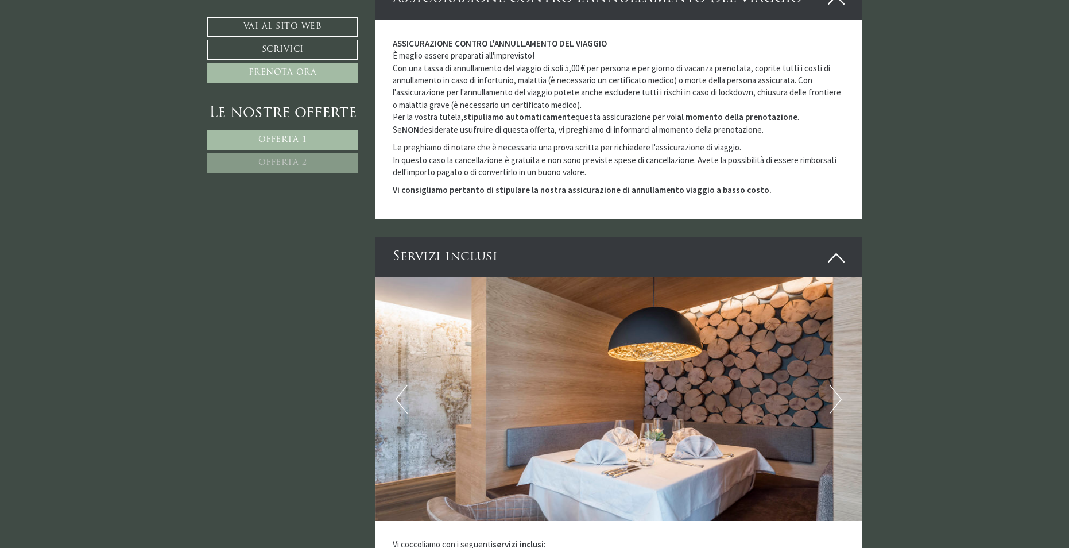
click at [837, 386] on button "Next" at bounding box center [836, 399] width 12 height 29
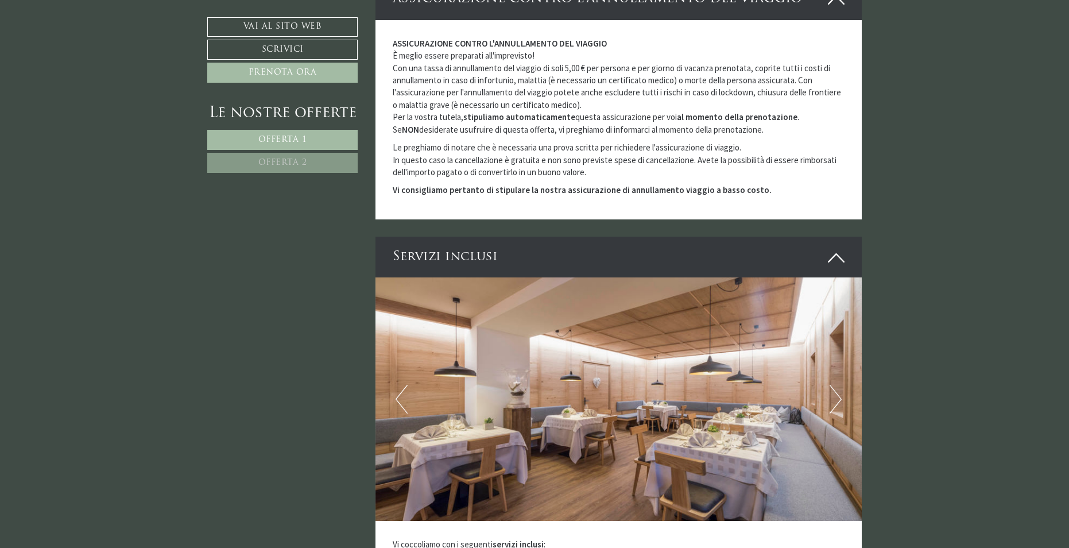
click at [837, 386] on button "Next" at bounding box center [836, 399] width 12 height 29
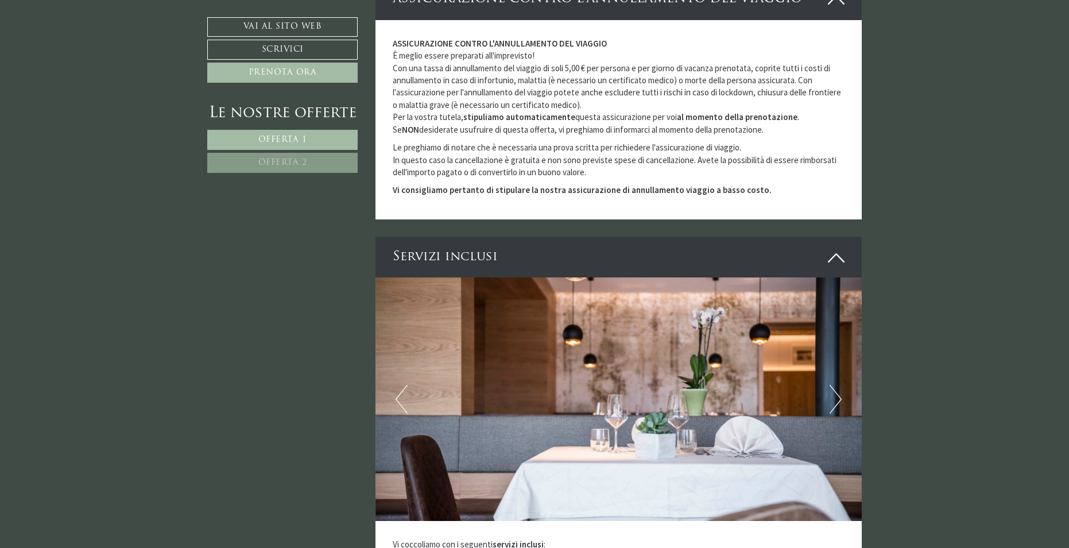
click at [837, 386] on button "Next" at bounding box center [836, 399] width 12 height 29
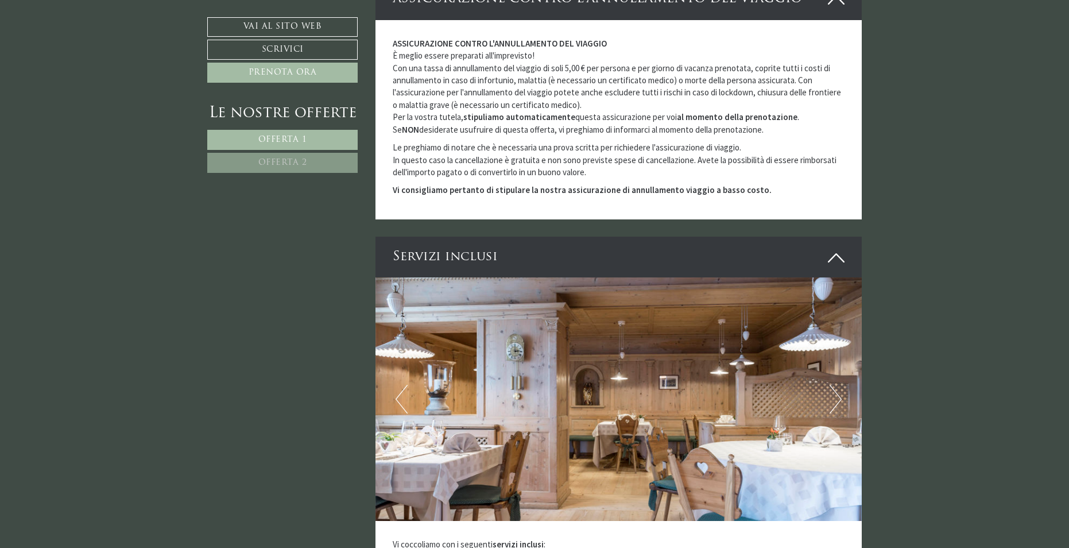
click at [837, 386] on button "Next" at bounding box center [836, 399] width 12 height 29
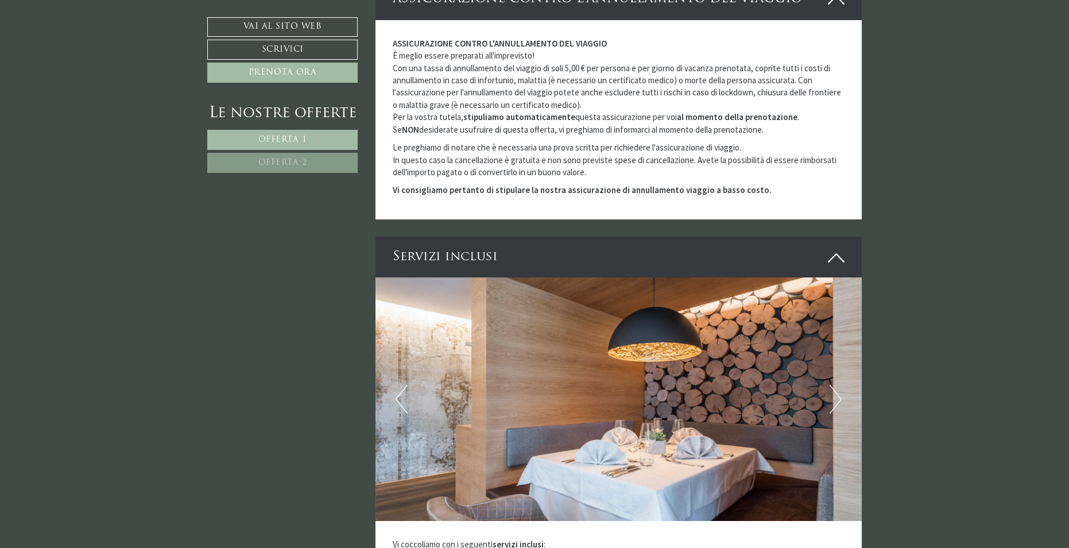
click at [837, 386] on button "Next" at bounding box center [836, 399] width 12 height 29
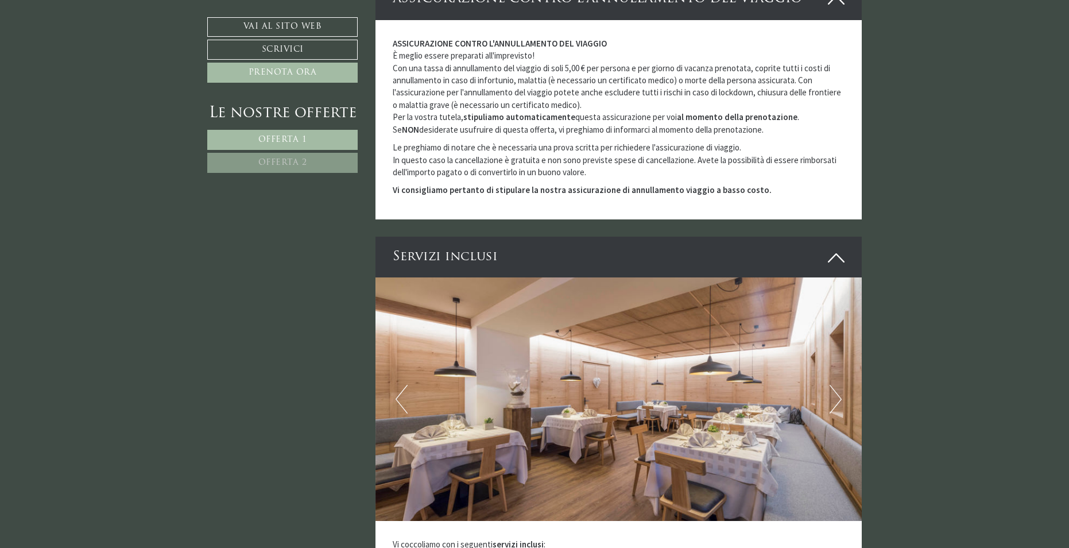
click at [837, 386] on button "Next" at bounding box center [836, 399] width 12 height 29
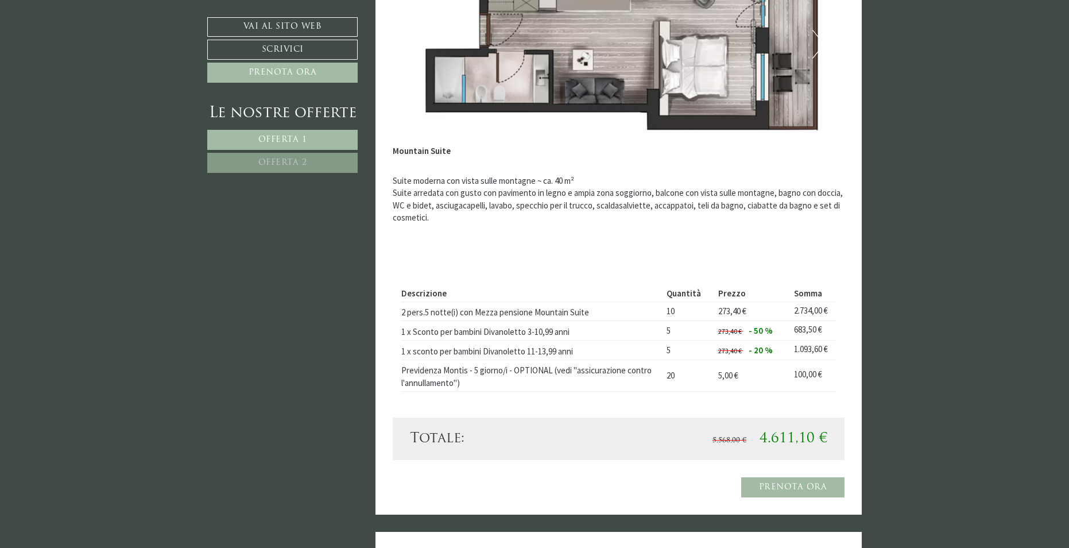
scroll to position [517, 0]
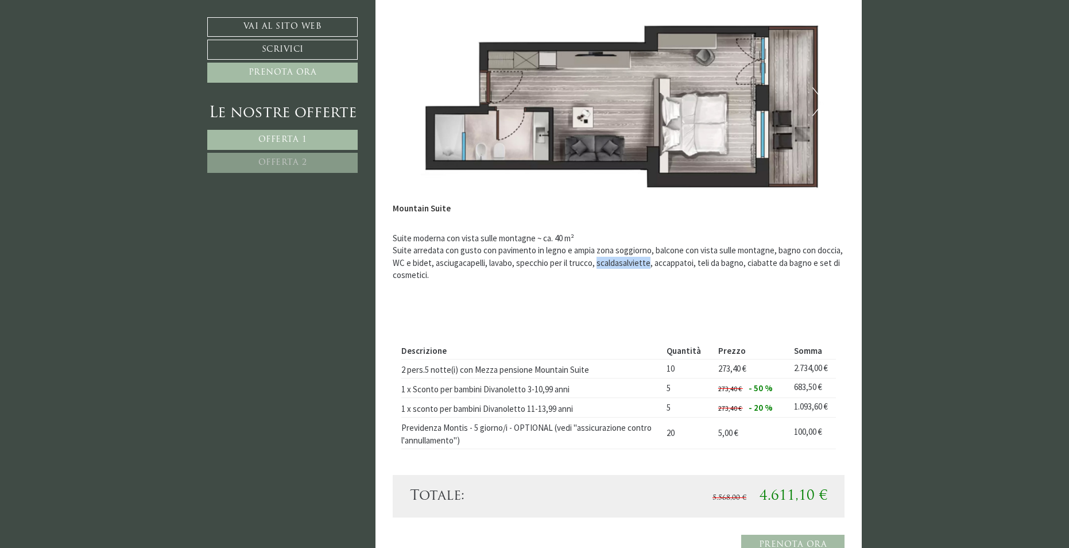
drag, startPoint x: 599, startPoint y: 264, endPoint x: 650, endPoint y: 264, distance: 51.1
click at [650, 264] on p "Suite moderna con vista sulle montagne ~ ca. 40 m² Suite arredata con gusto con…" at bounding box center [619, 262] width 453 height 61
copy p "scaldasalviette"
click at [578, 287] on p "Suite moderna con vista sulle montagne ~ ca. 40 m² Suite arredata con gusto con…" at bounding box center [619, 262] width 453 height 61
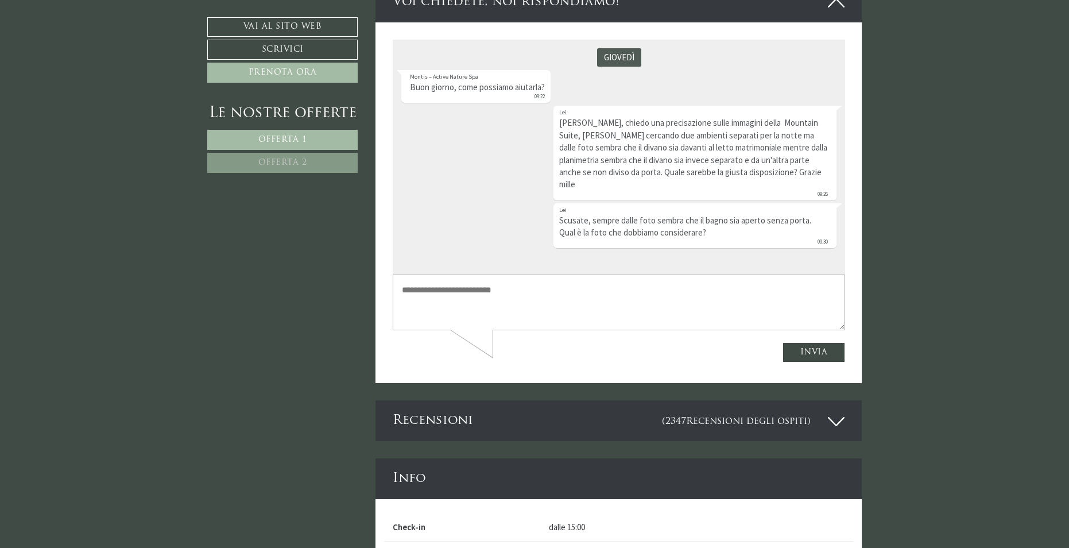
scroll to position [3331, 0]
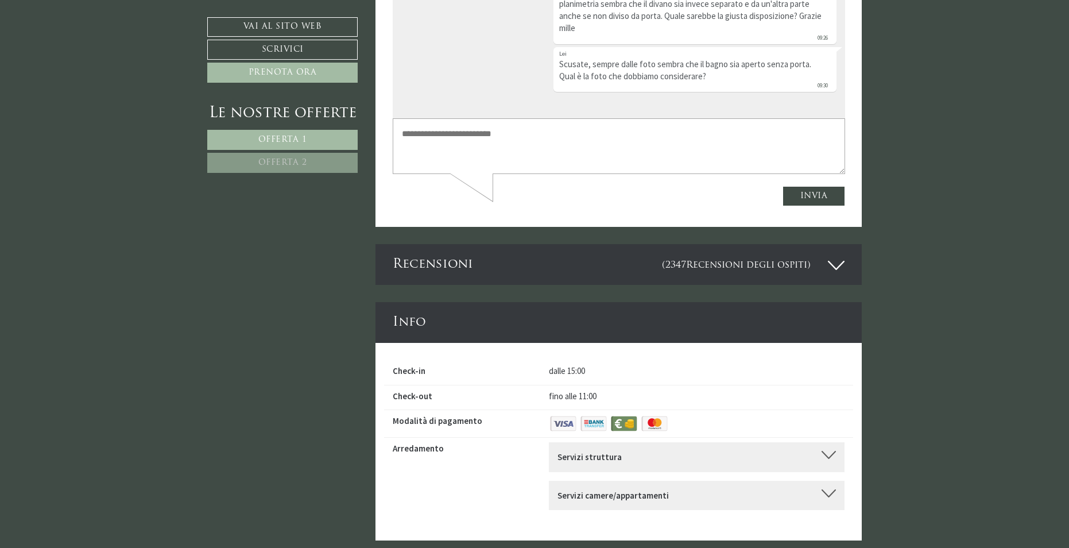
click at [740, 442] on div "Servizi struttura [GEOGRAPHIC_DATA], Sala relax comune, [GEOGRAPHIC_DATA], [GEO…" at bounding box center [697, 456] width 296 height 29
click at [740, 451] on div "Servizi struttura" at bounding box center [697, 457] width 279 height 12
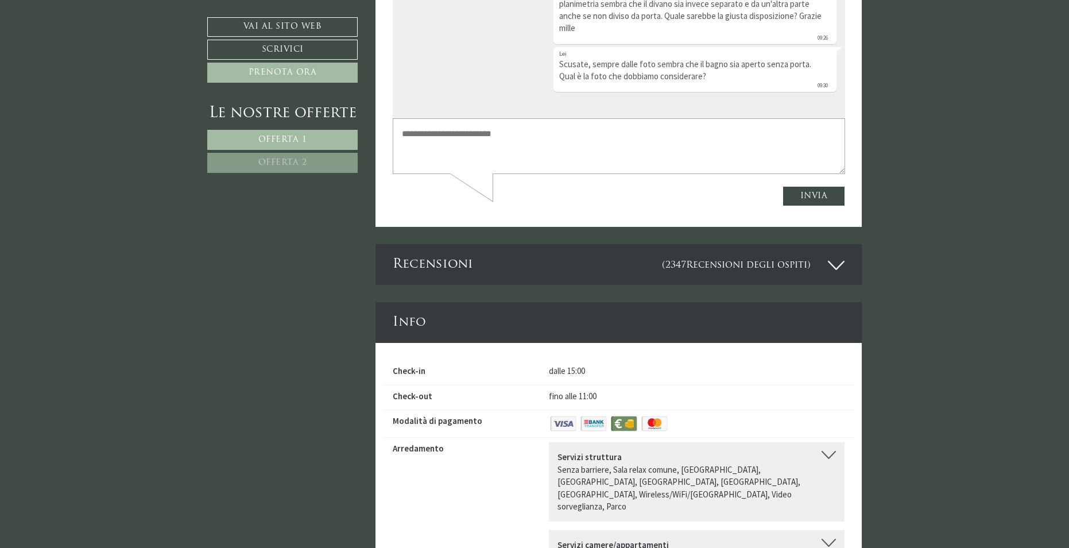
click at [740, 451] on div "Servizi struttura" at bounding box center [697, 457] width 279 height 12
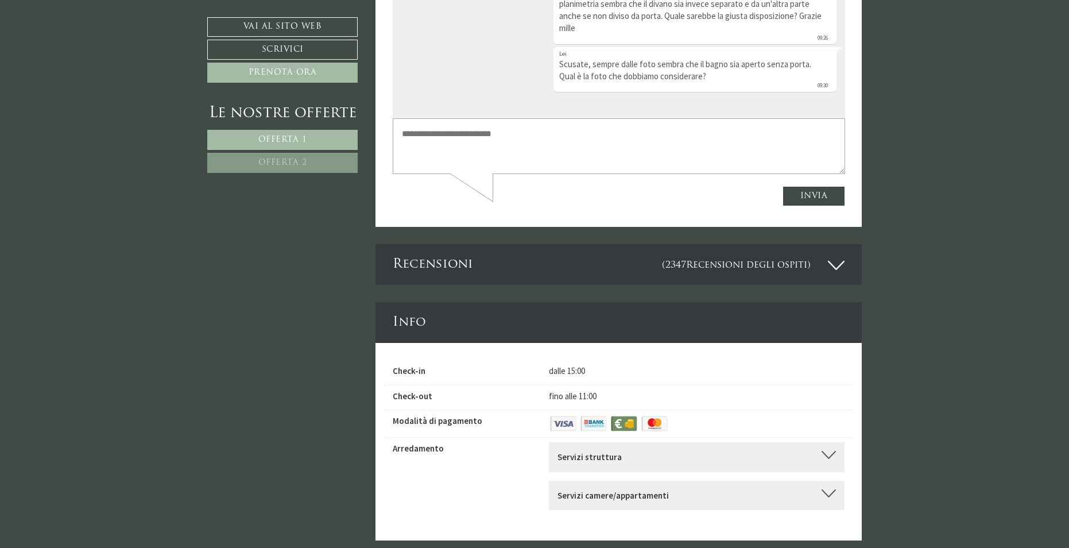
click at [699, 489] on div "Servizi camere/appartamenti" at bounding box center [697, 495] width 279 height 12
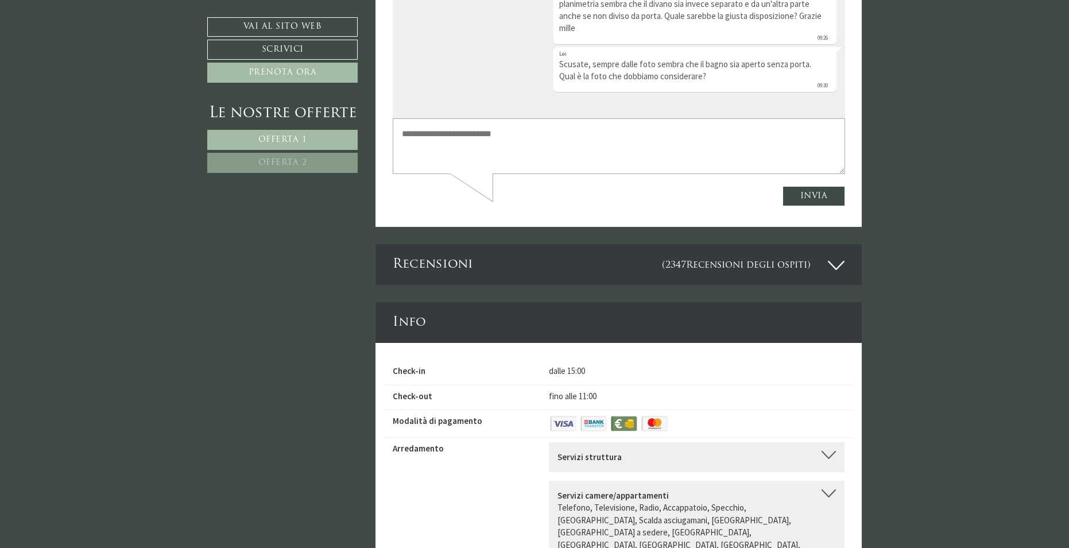
click at [699, 489] on div "Servizi camere/appartamenti" at bounding box center [697, 495] width 279 height 12
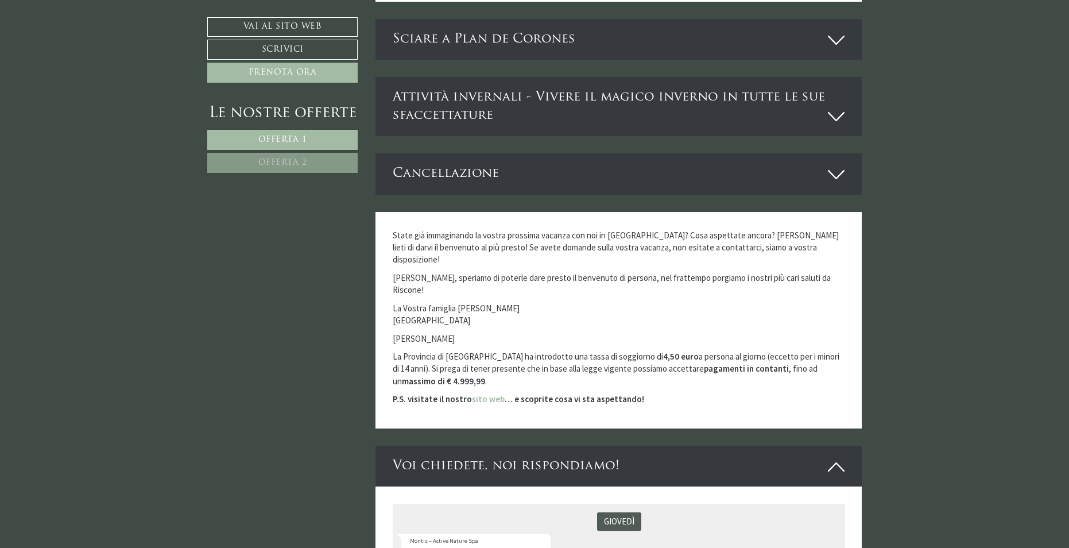
scroll to position [2699, 0]
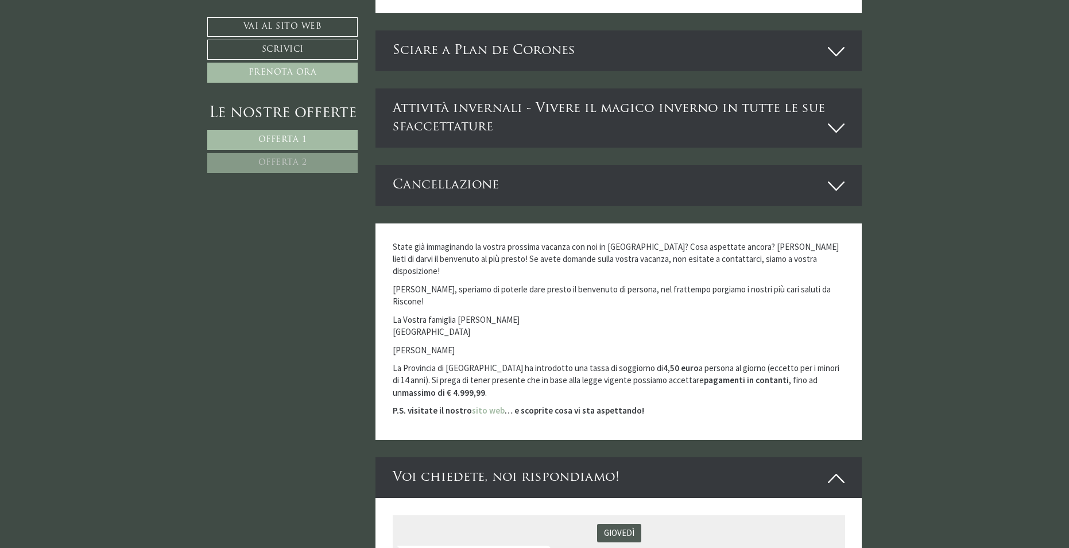
click at [459, 177] on div "Cancellazione" at bounding box center [619, 185] width 487 height 41
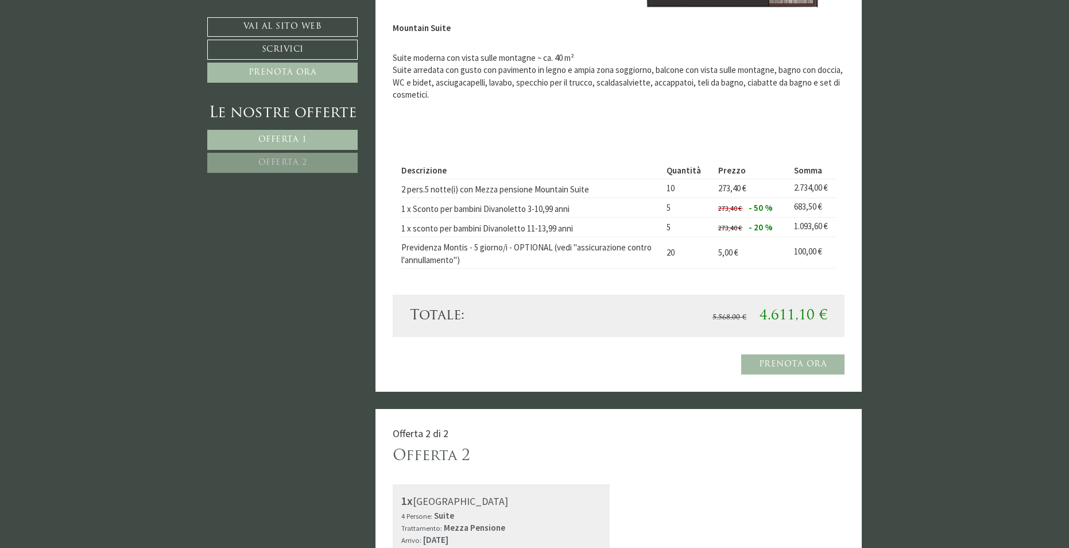
scroll to position [747, 0]
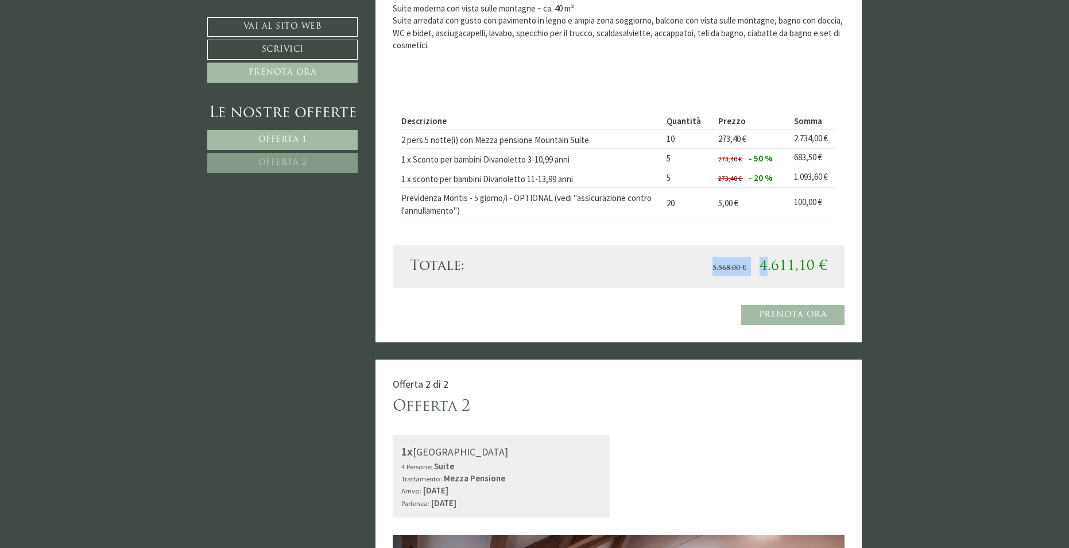
drag, startPoint x: 832, startPoint y: 267, endPoint x: 770, endPoint y: 260, distance: 62.4
click at [770, 260] on div "5.568,00 € 4.611,10 €" at bounding box center [727, 267] width 218 height 20
drag, startPoint x: 770, startPoint y: 260, endPoint x: 907, endPoint y: 272, distance: 137.2
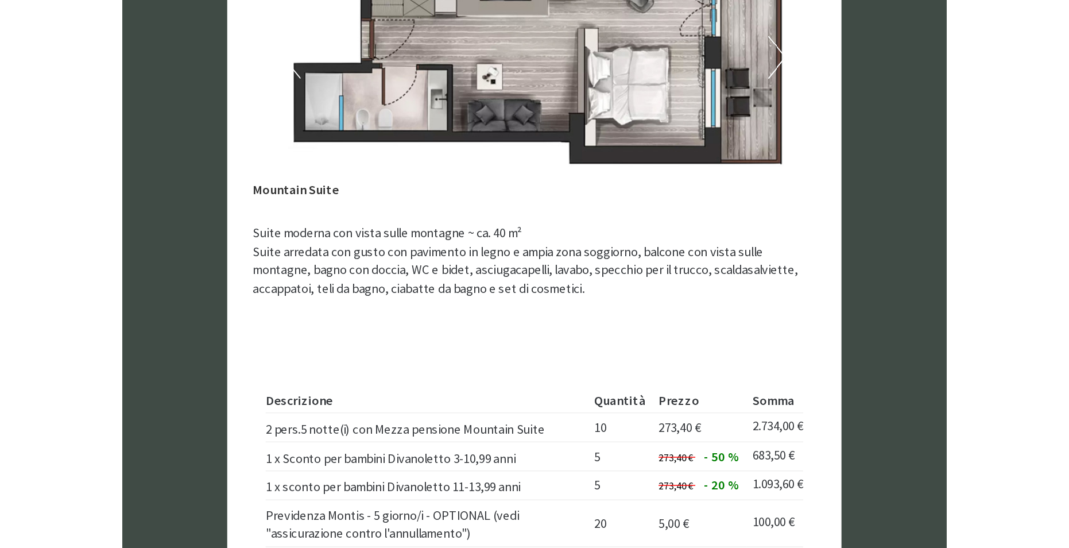
scroll to position [765, 0]
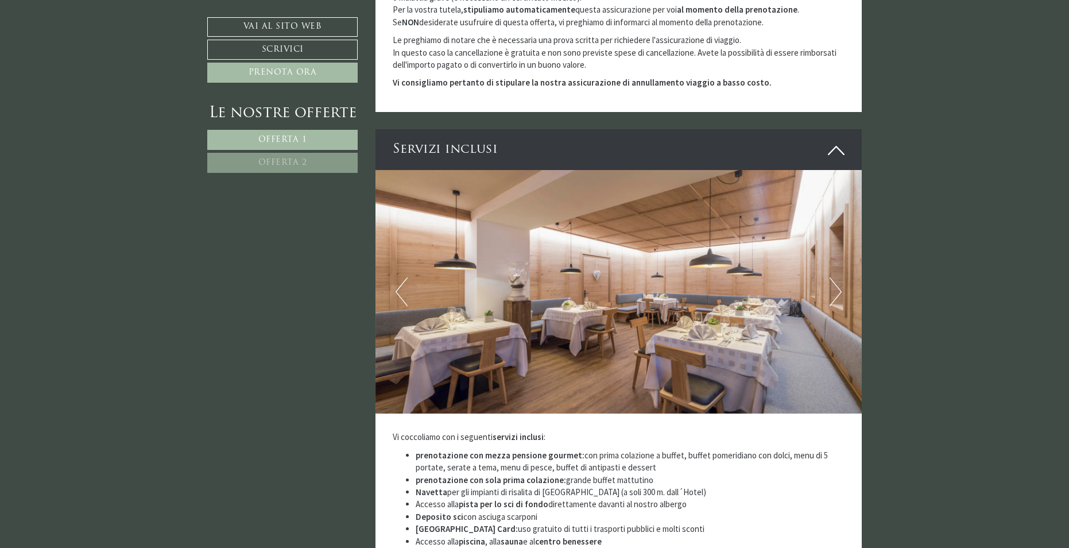
scroll to position [2373, 0]
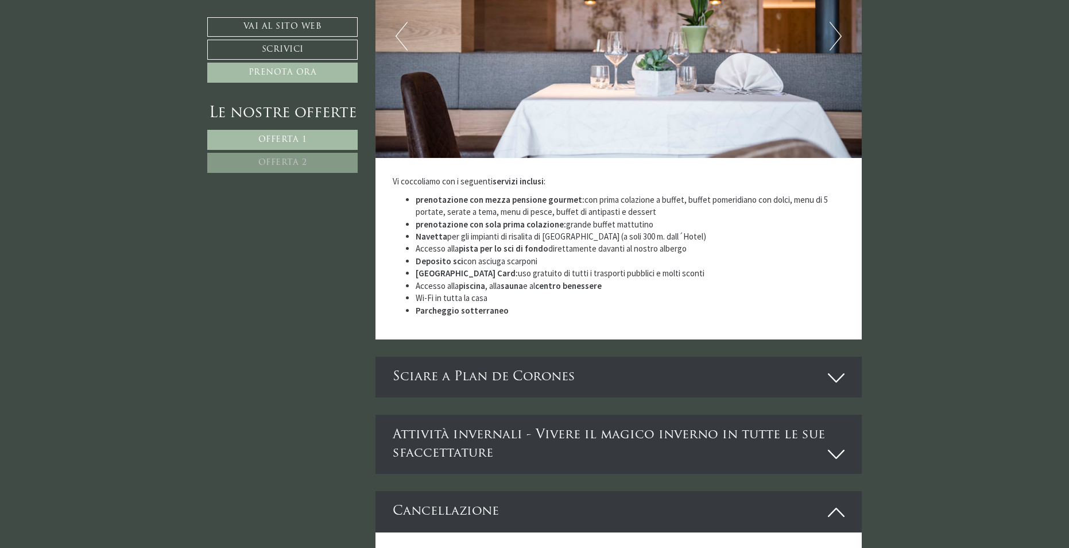
click at [659, 200] on li "prenotazione con mezza pensione gourmet: con prima colazione a buffet, buffet p…" at bounding box center [631, 206] width 430 height 25
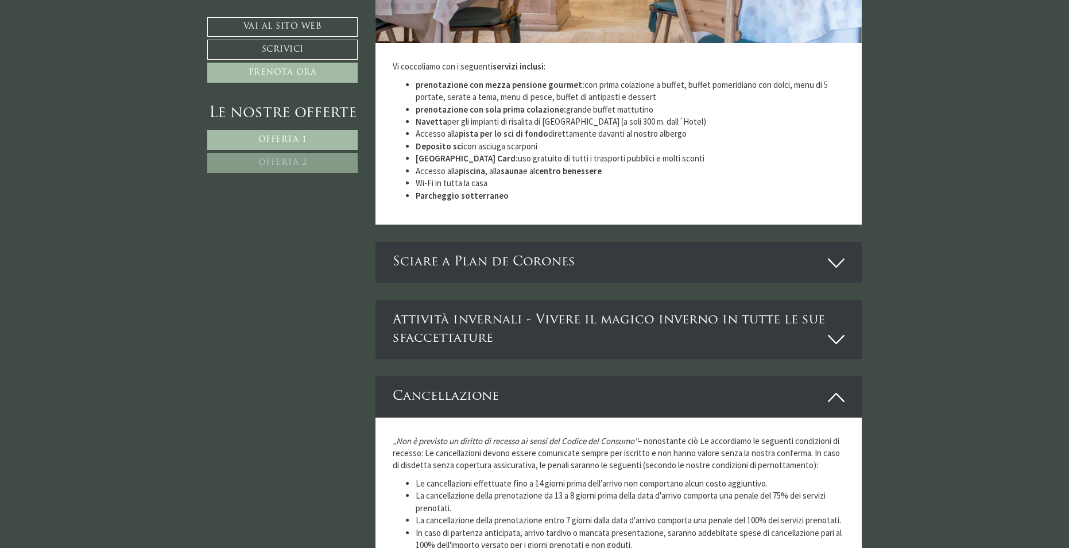
scroll to position [2086, 0]
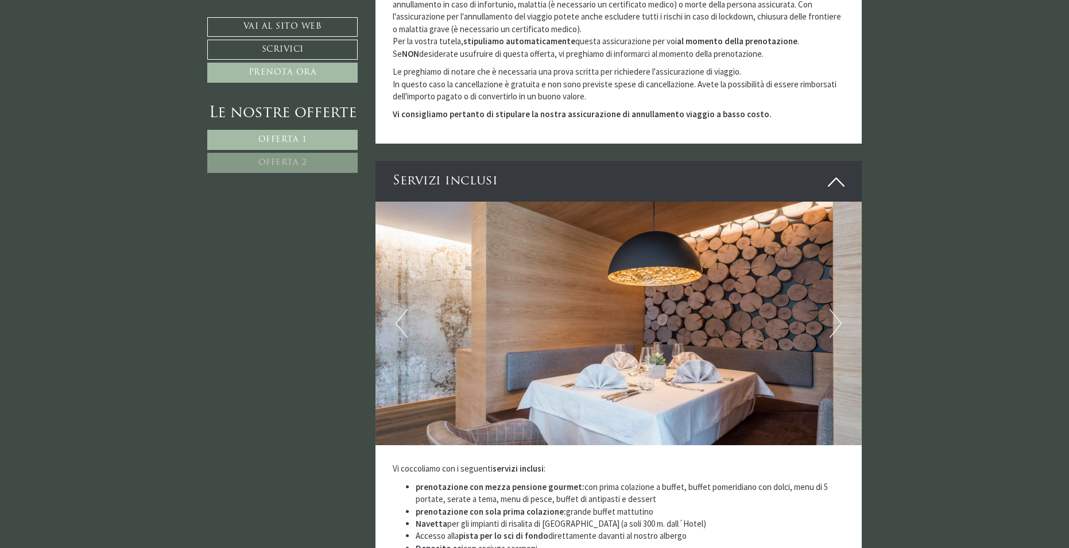
click at [658, 462] on p "Vi coccoliamo con i seguenti servizi inclusi :" at bounding box center [619, 468] width 453 height 12
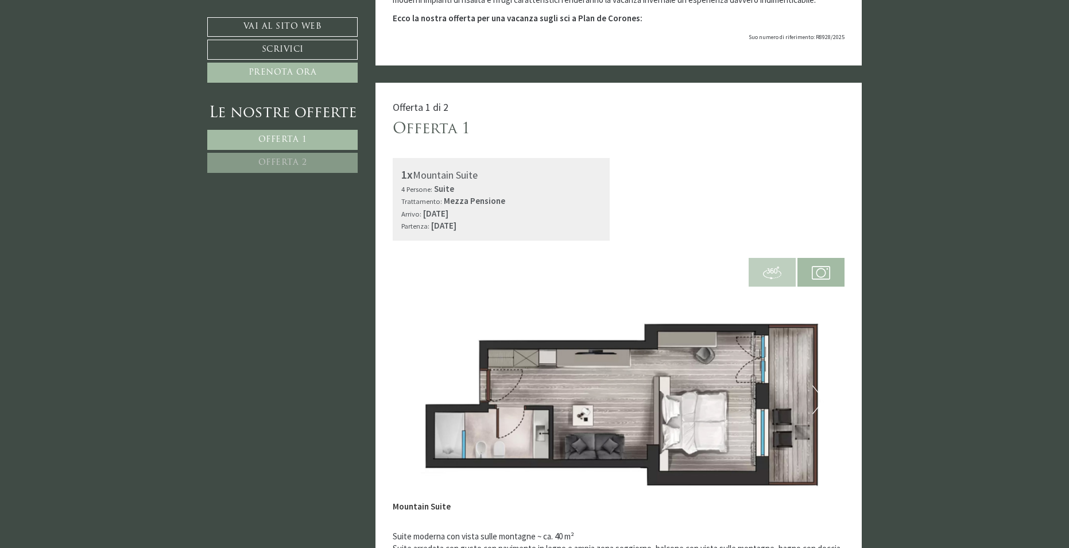
scroll to position [191, 0]
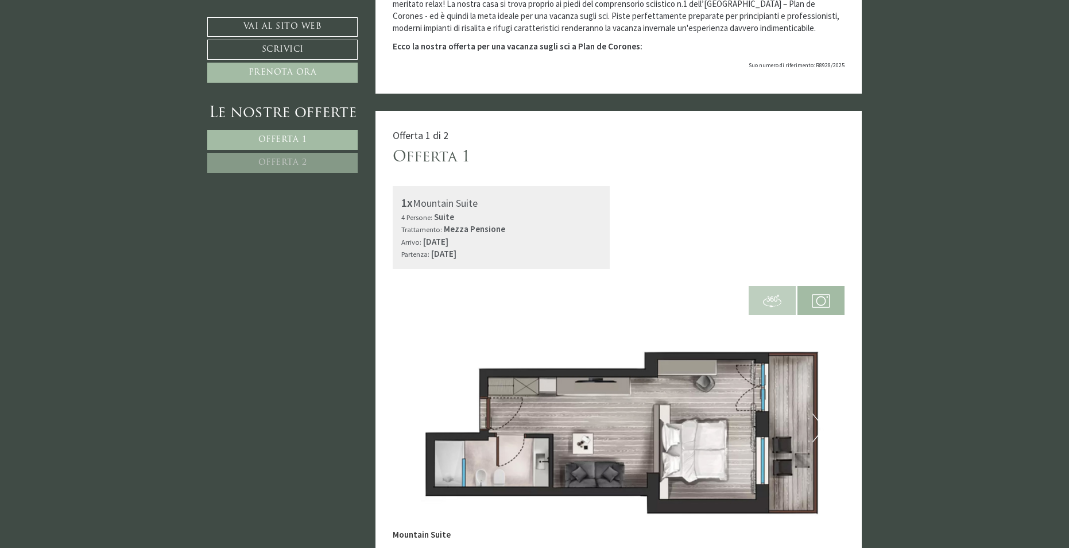
click at [683, 245] on div "1x Mountain Suite 4 Persone: Suite Trattamento: Mezza Pensione Arrivo: [DATE] P…" at bounding box center [619, 227] width 470 height 83
click at [809, 428] on img at bounding box center [619, 428] width 453 height 226
click at [816, 426] on button "Next" at bounding box center [819, 427] width 12 height 29
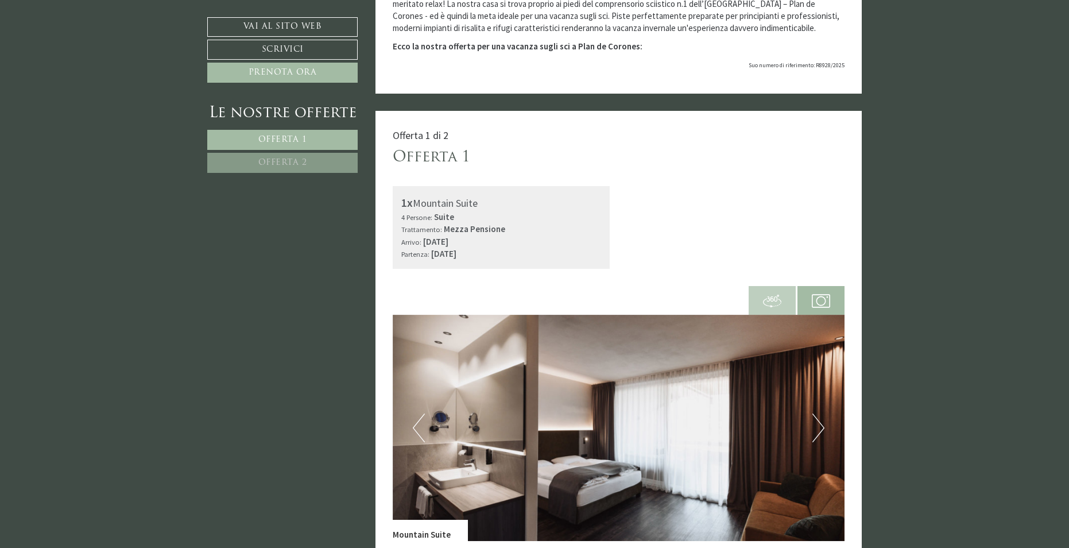
click at [817, 425] on button "Next" at bounding box center [819, 427] width 12 height 29
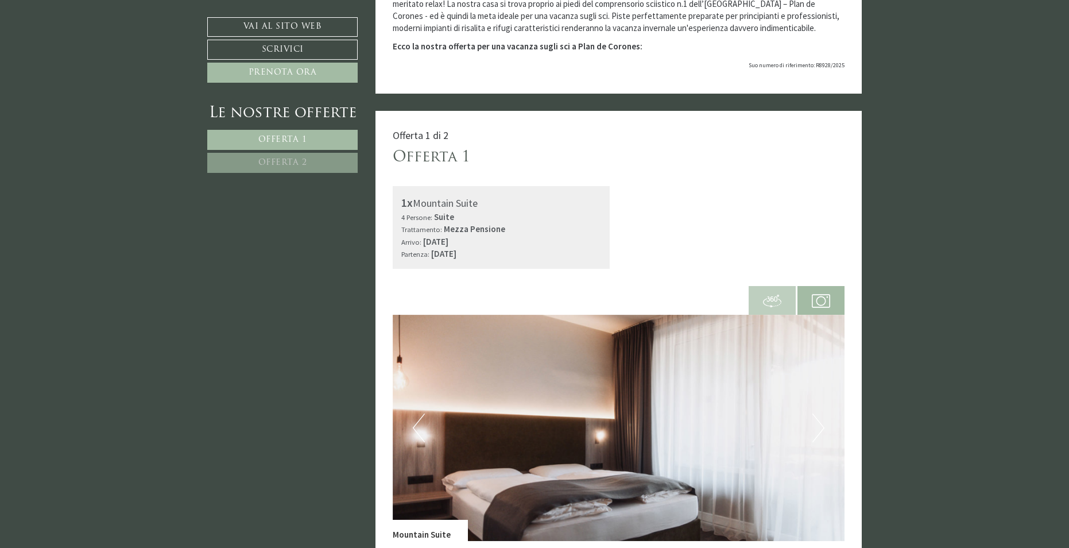
click at [817, 425] on button "Next" at bounding box center [819, 427] width 12 height 29
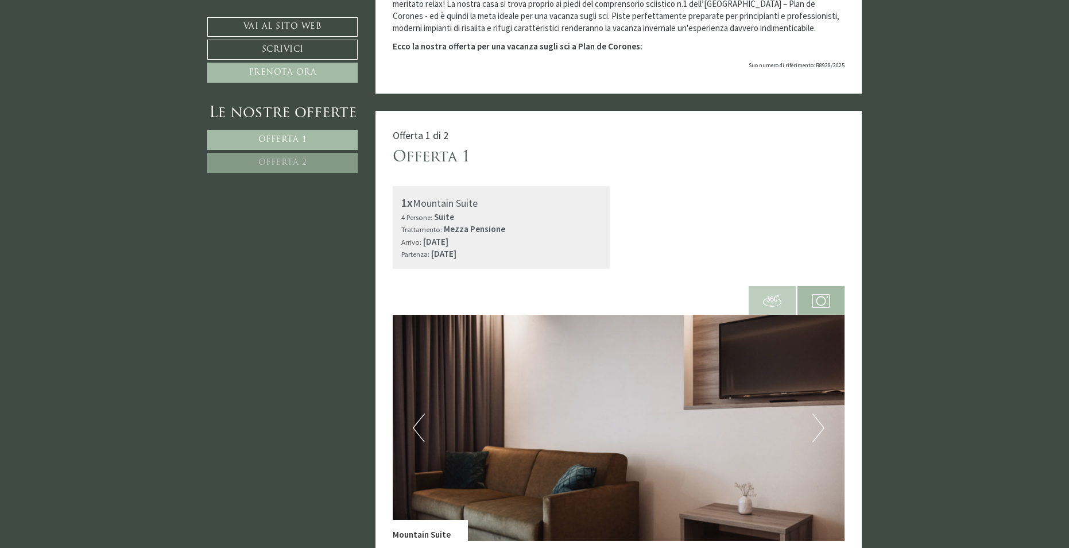
click at [817, 425] on button "Next" at bounding box center [819, 427] width 12 height 29
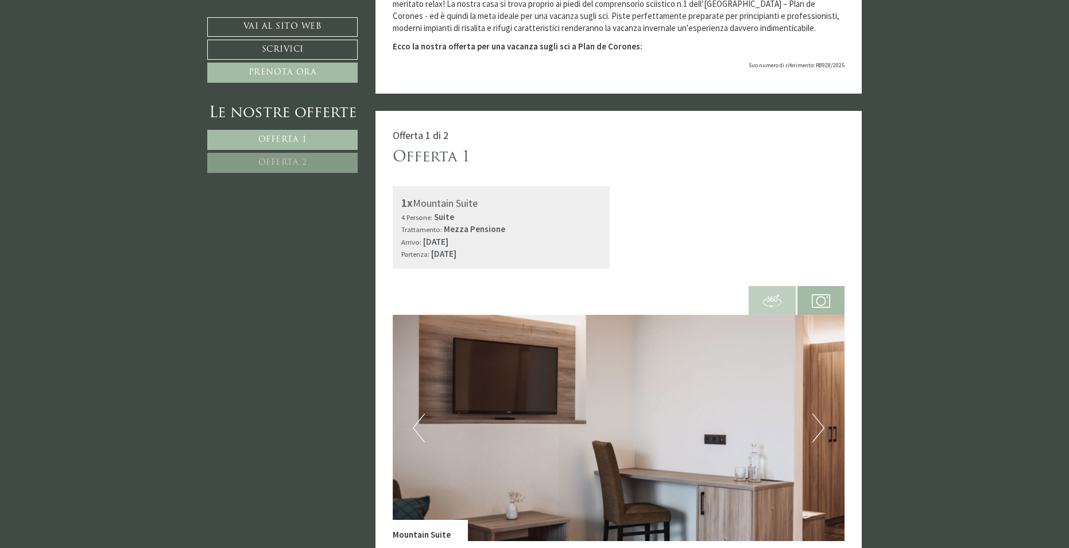
click at [817, 425] on button "Next" at bounding box center [819, 427] width 12 height 29
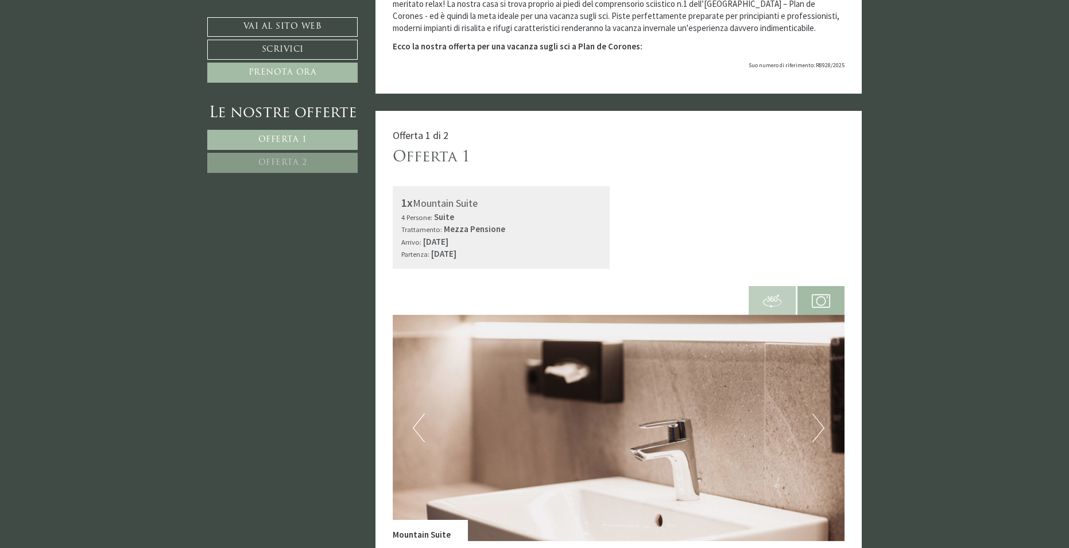
click at [817, 425] on button "Next" at bounding box center [819, 427] width 12 height 29
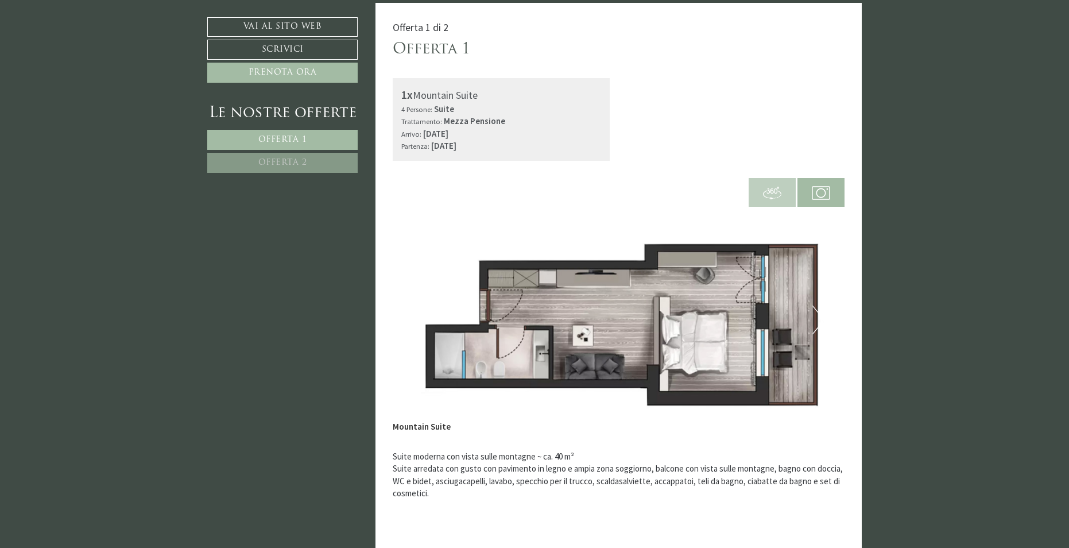
scroll to position [305, 0]
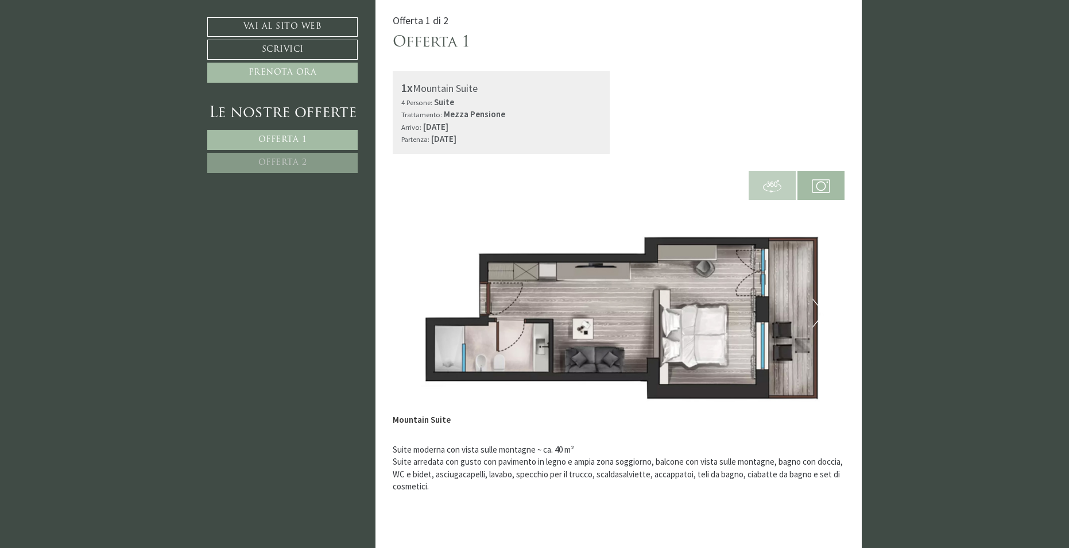
click at [818, 316] on button "Next" at bounding box center [819, 313] width 12 height 29
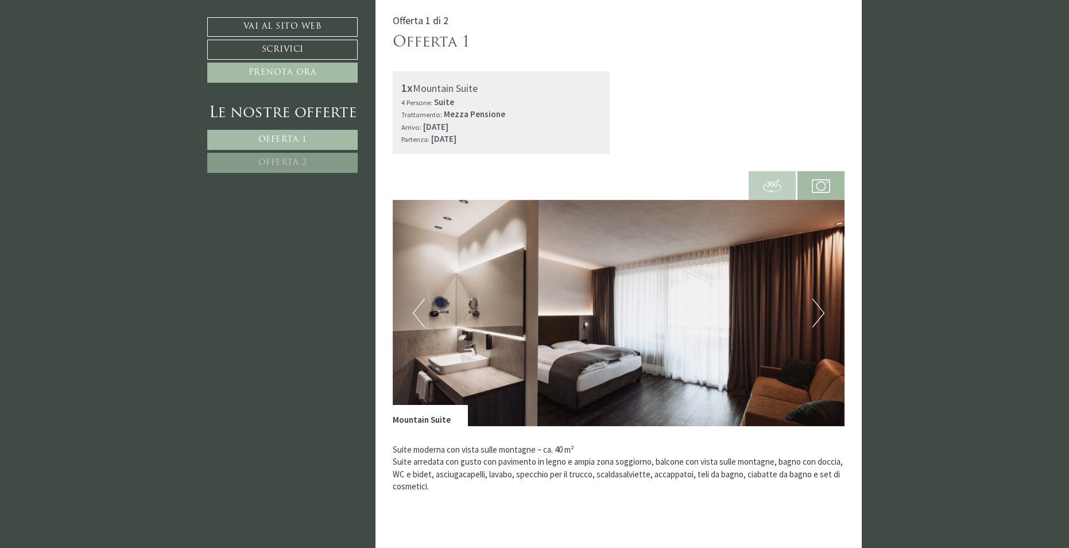
click at [814, 314] on button "Next" at bounding box center [819, 313] width 12 height 29
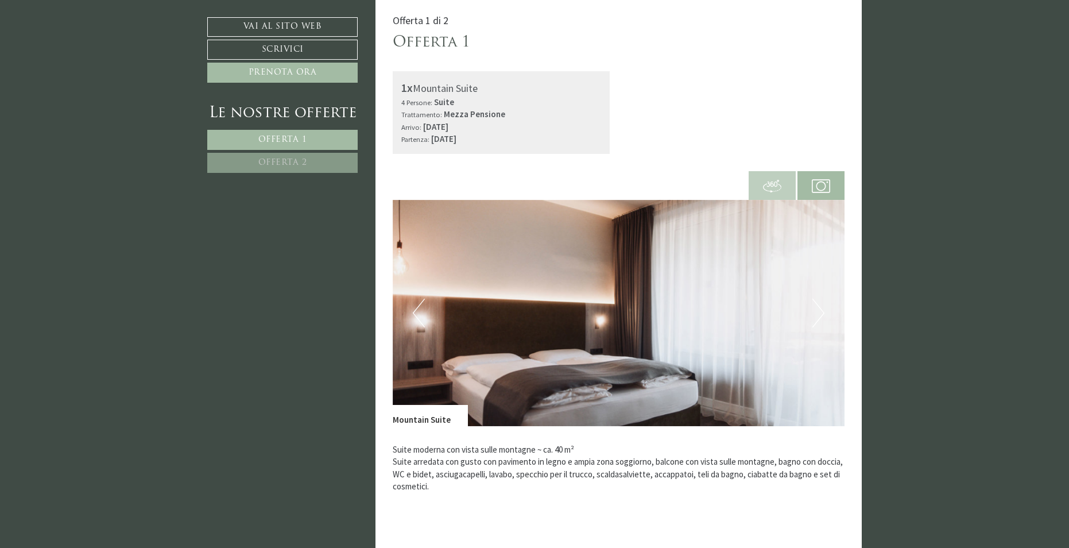
click at [815, 316] on button "Next" at bounding box center [819, 313] width 12 height 29
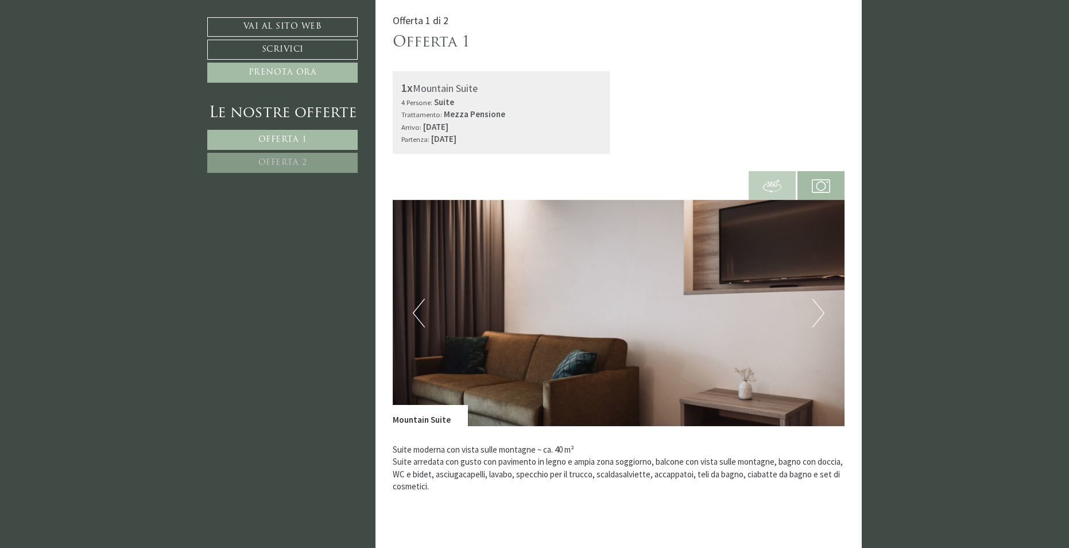
click at [815, 316] on button "Next" at bounding box center [819, 313] width 12 height 29
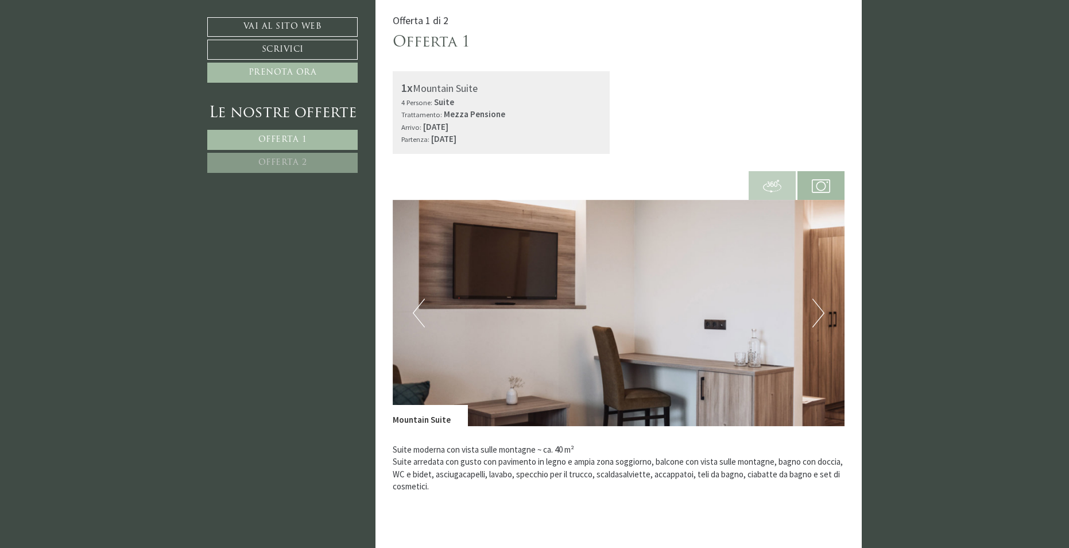
click at [815, 310] on button "Next" at bounding box center [819, 313] width 12 height 29
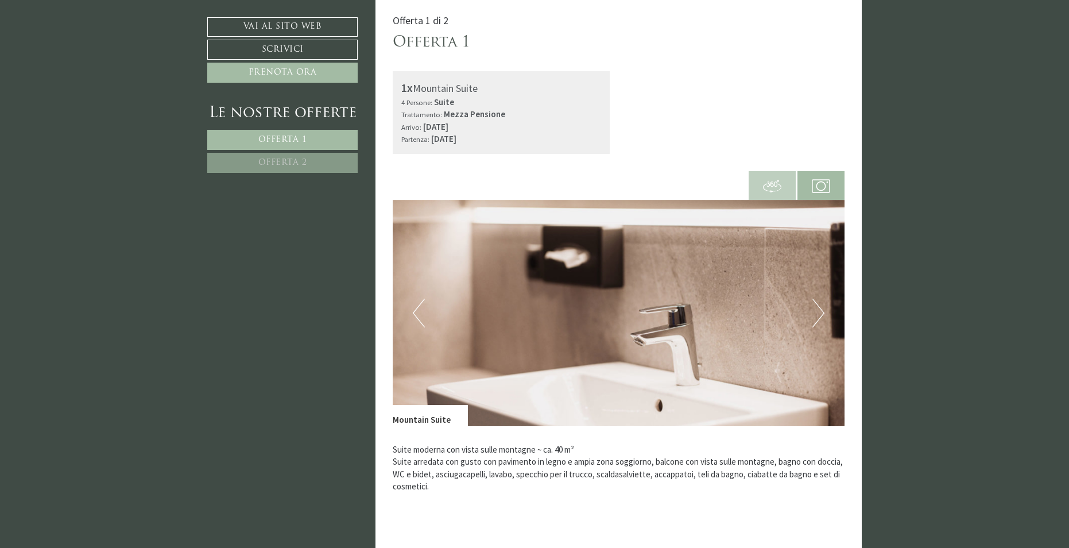
click at [815, 310] on button "Next" at bounding box center [819, 313] width 12 height 29
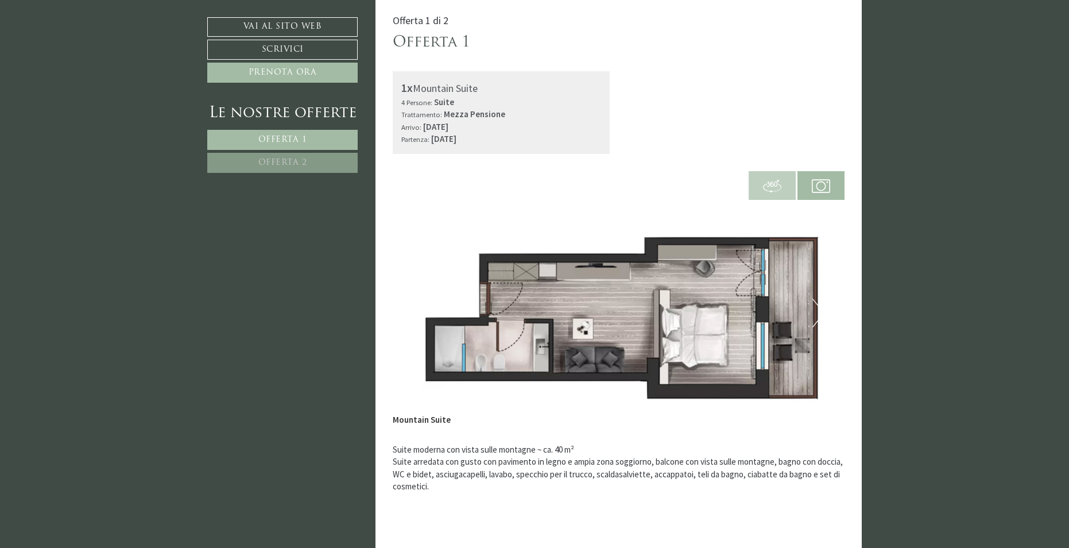
click at [816, 310] on button "Next" at bounding box center [819, 313] width 12 height 29
